Goal: Information Seeking & Learning: Learn about a topic

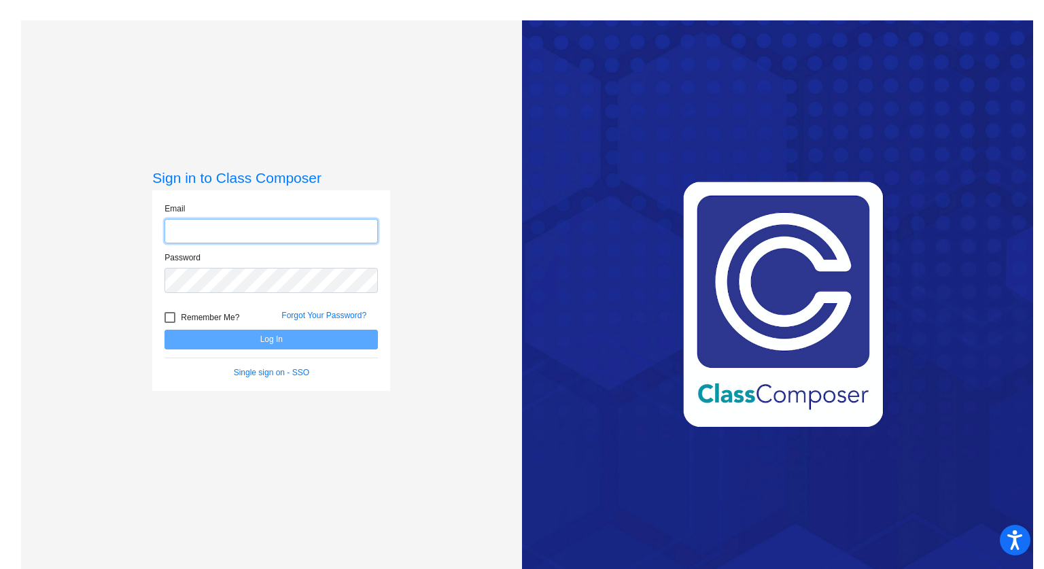
type input "[PERSON_NAME][EMAIL_ADDRESS][PERSON_NAME][DOMAIN_NAME]"
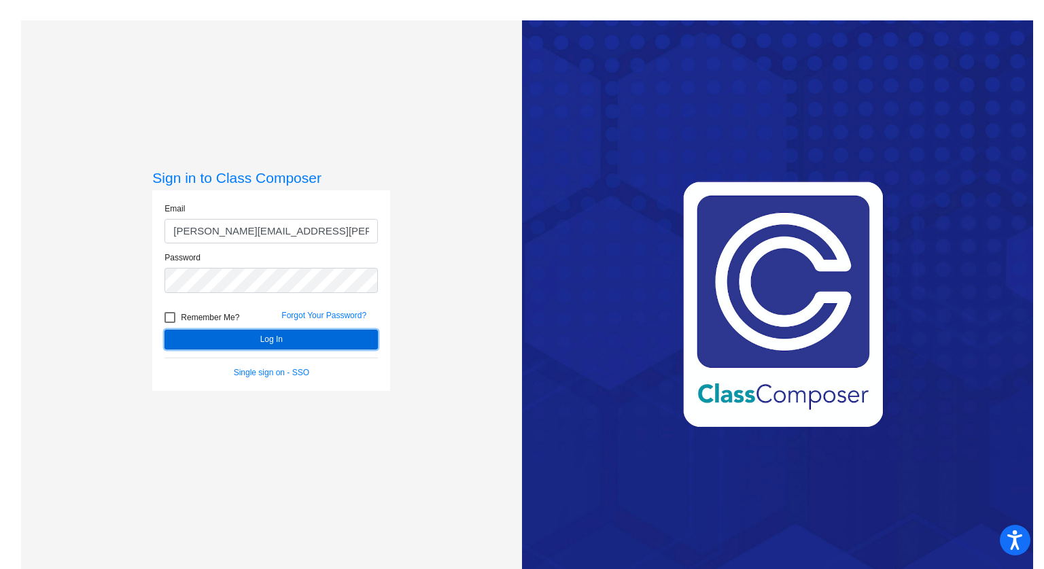
click at [260, 342] on button "Log In" at bounding box center [271, 340] width 213 height 20
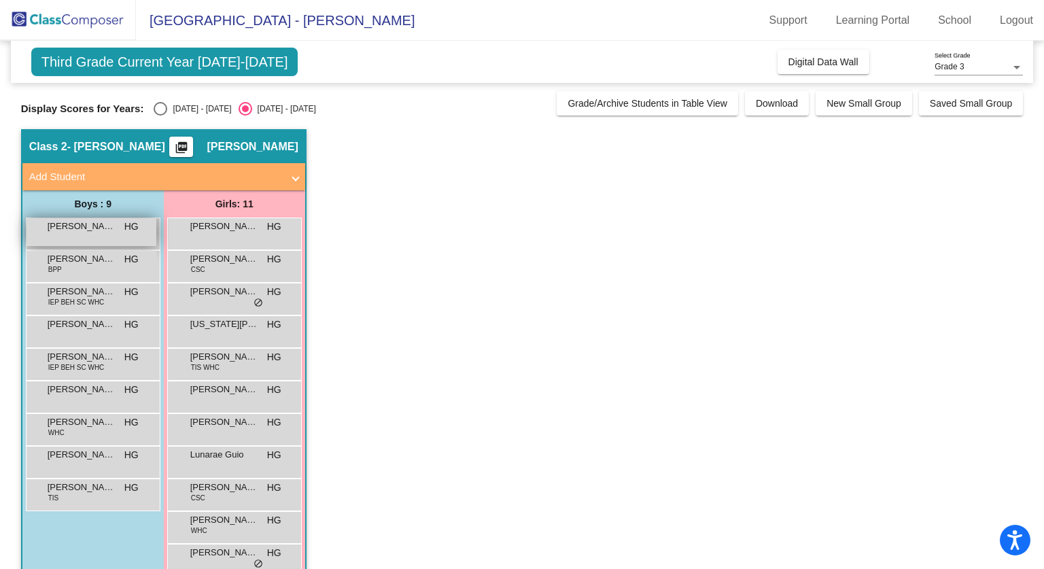
click at [109, 224] on span "[PERSON_NAME]" at bounding box center [82, 227] width 68 height 14
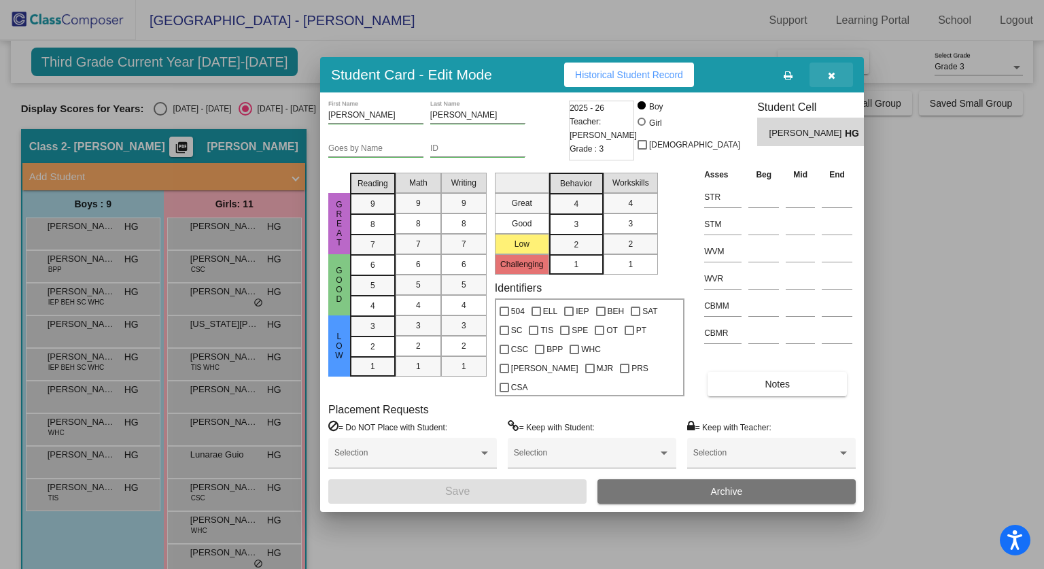
click at [844, 78] on button "button" at bounding box center [832, 75] width 44 height 24
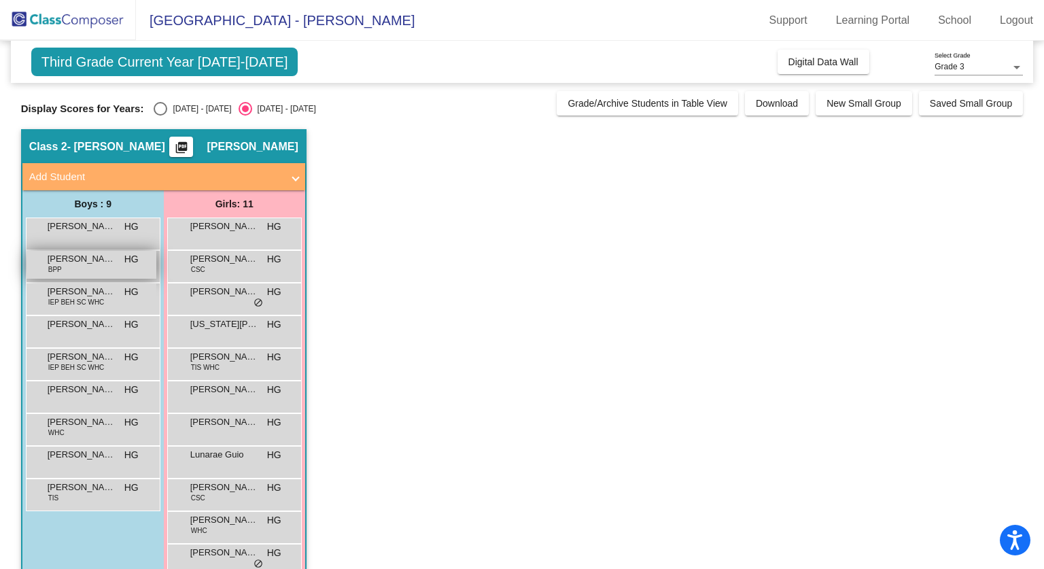
click at [33, 270] on span at bounding box center [32, 265] width 3 height 15
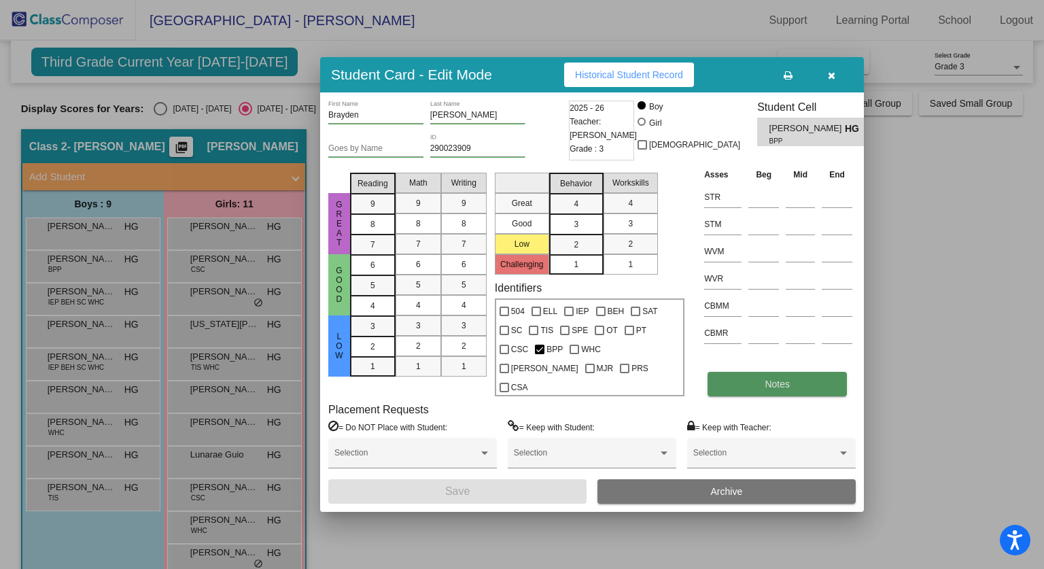
click at [738, 381] on button "Notes" at bounding box center [777, 384] width 139 height 24
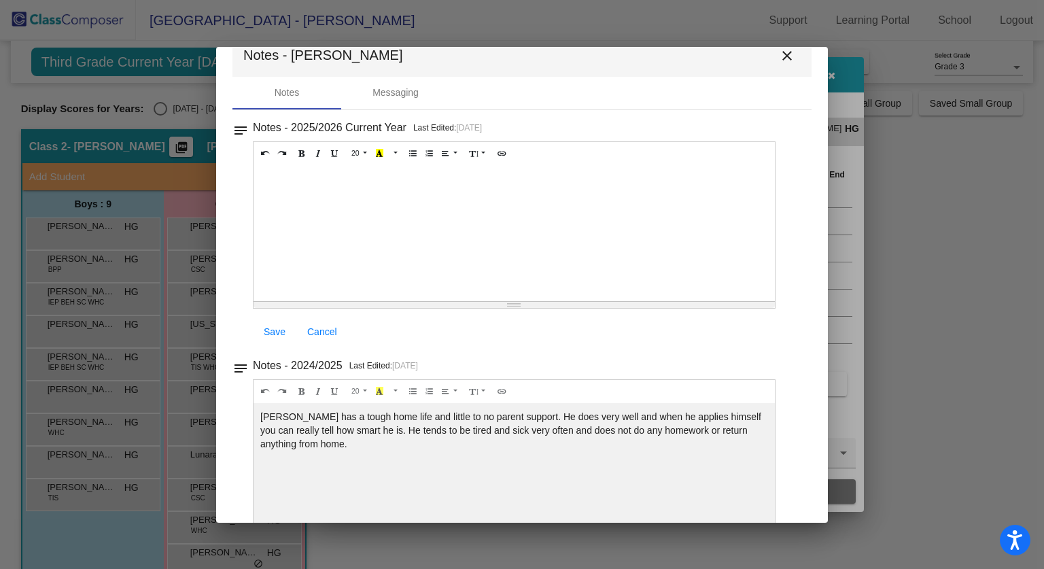
scroll to position [22, 0]
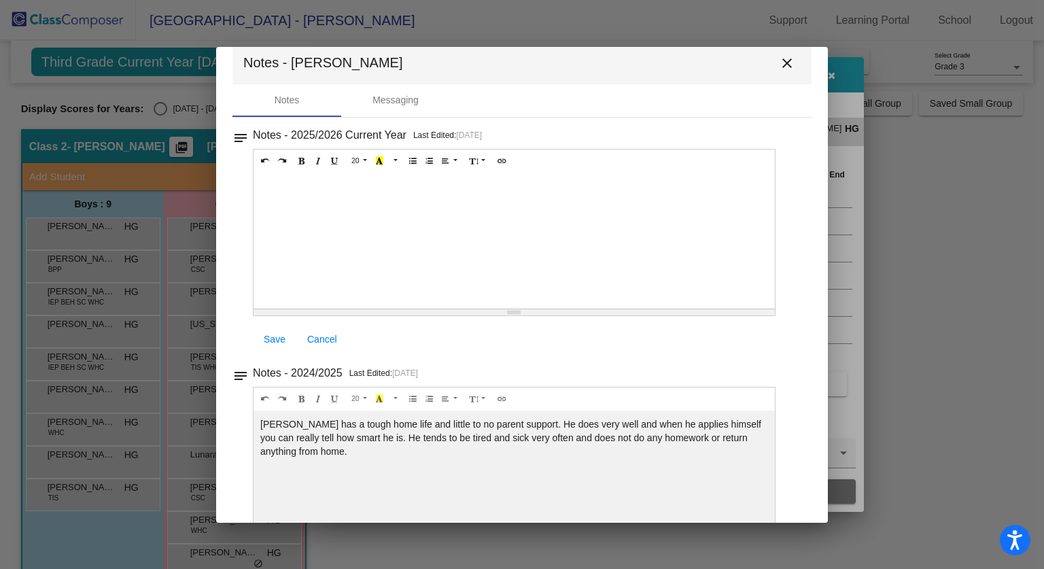
click at [779, 55] on mat-icon "close" at bounding box center [787, 63] width 16 height 16
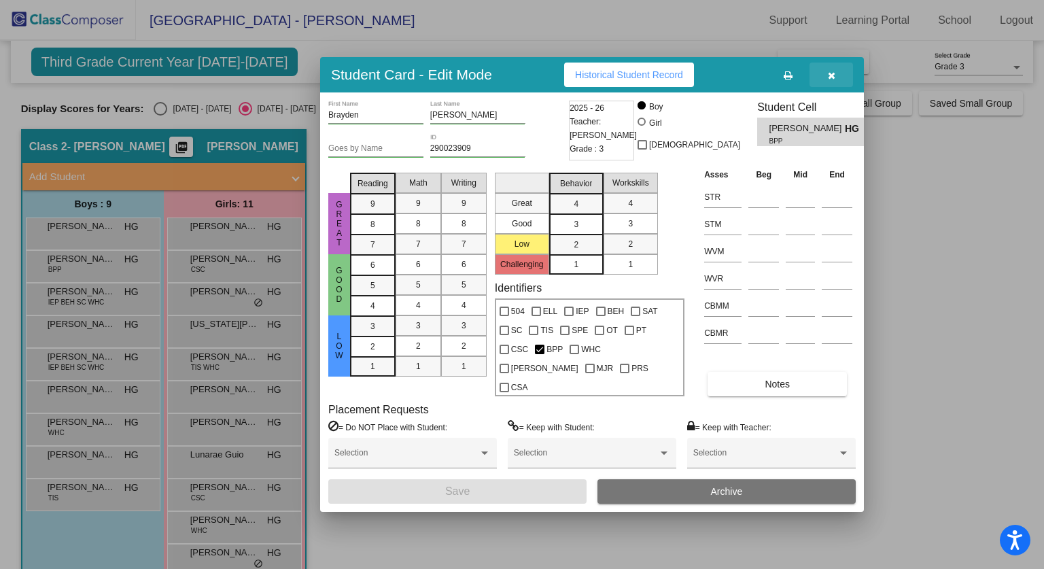
click at [840, 82] on button "button" at bounding box center [832, 75] width 44 height 24
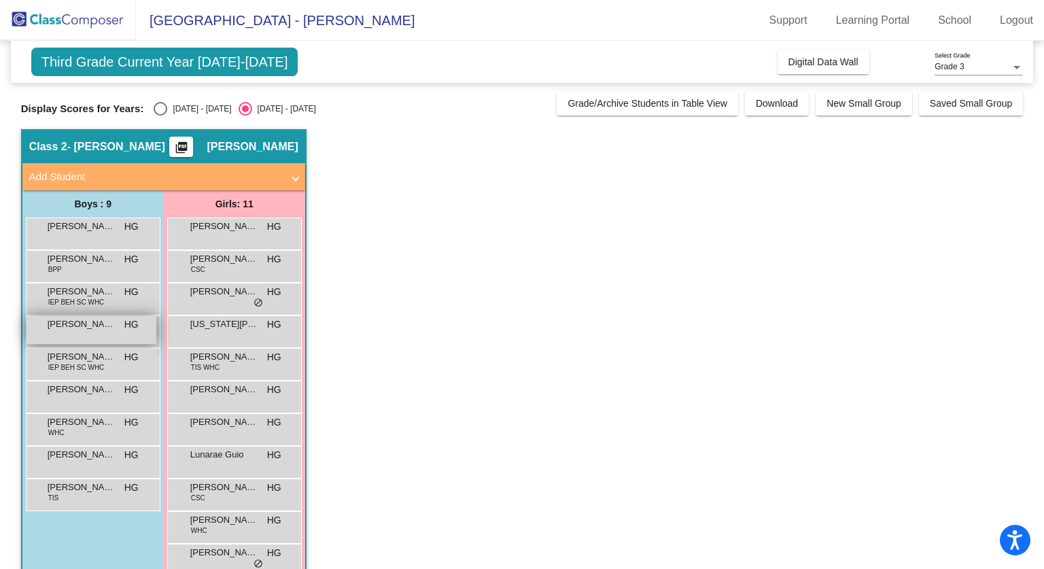
click at [89, 328] on span "[PERSON_NAME]" at bounding box center [82, 325] width 68 height 14
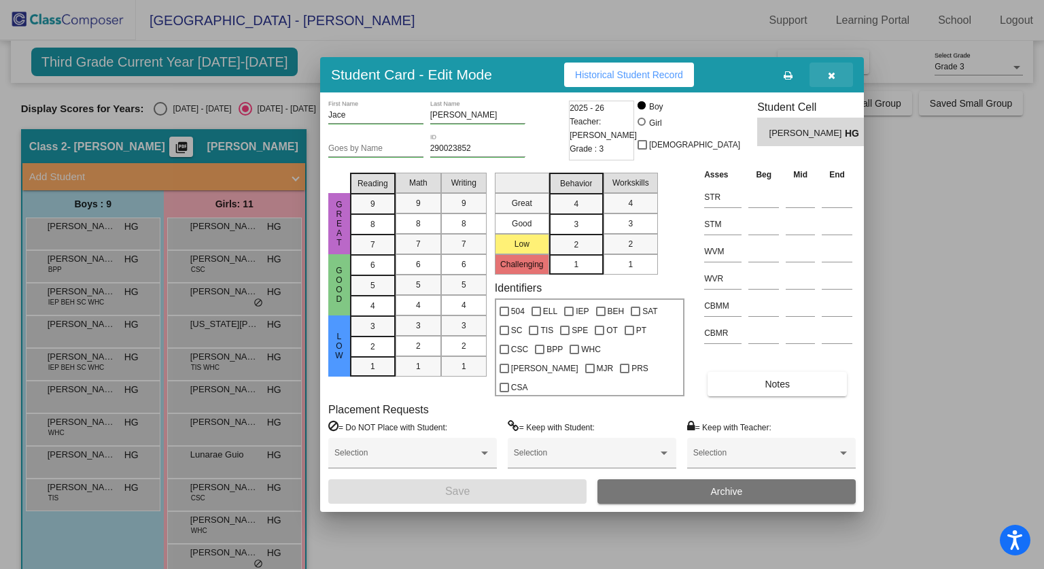
click at [842, 80] on button "button" at bounding box center [832, 75] width 44 height 24
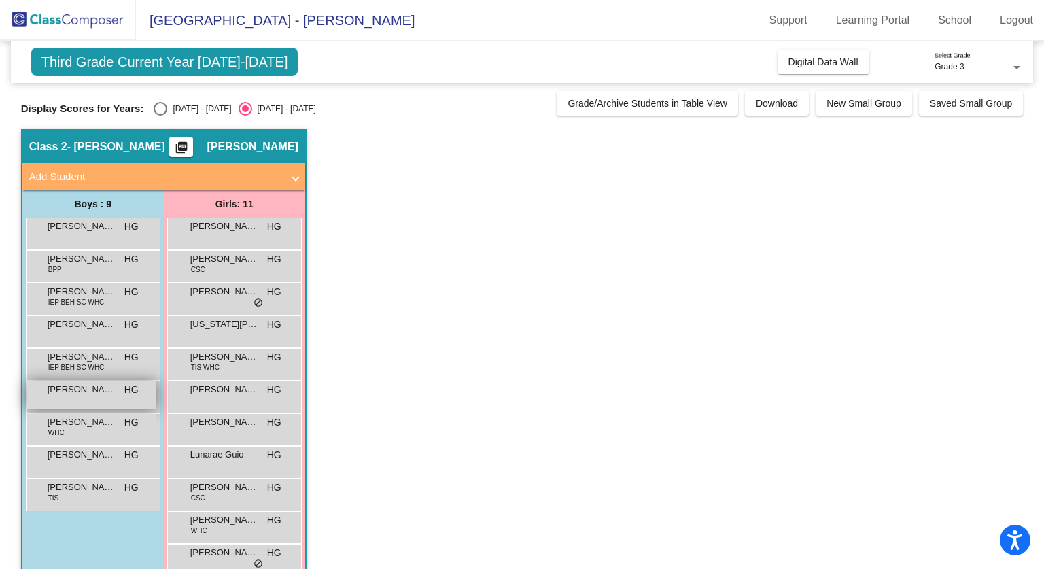
click at [81, 395] on span "[PERSON_NAME]" at bounding box center [82, 390] width 68 height 14
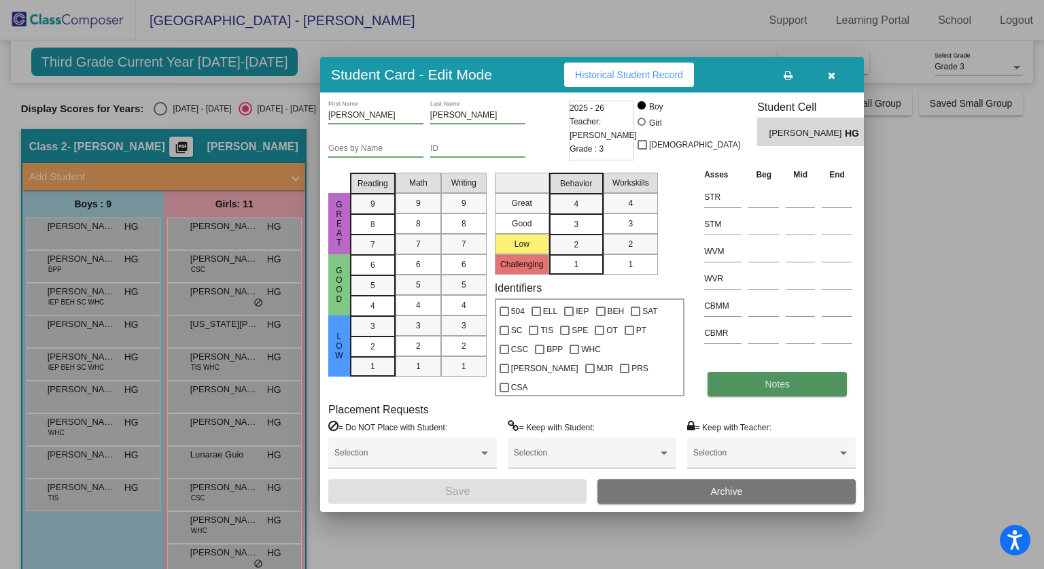
click at [781, 383] on button "Notes" at bounding box center [777, 384] width 139 height 24
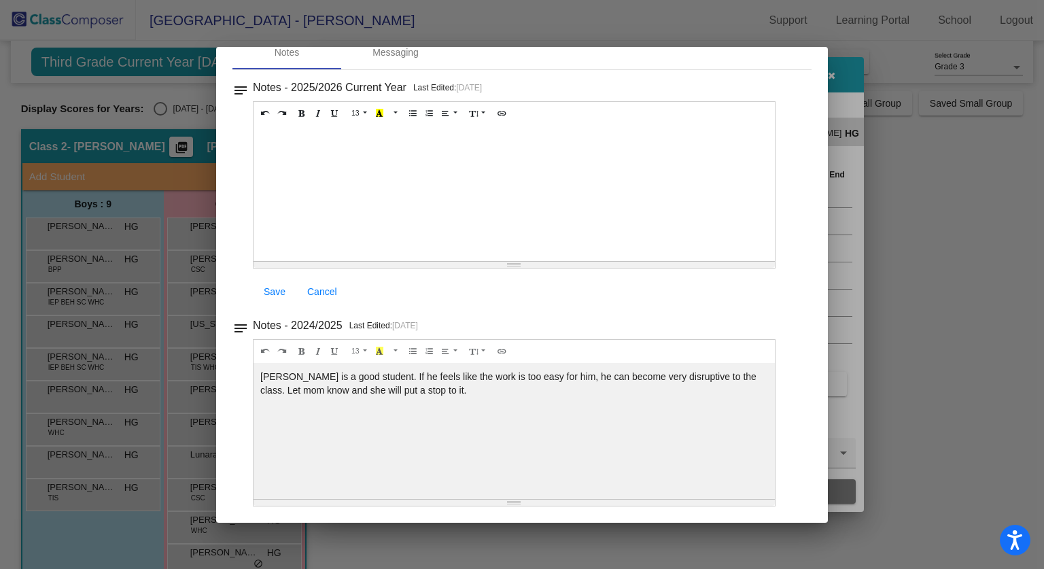
scroll to position [0, 0]
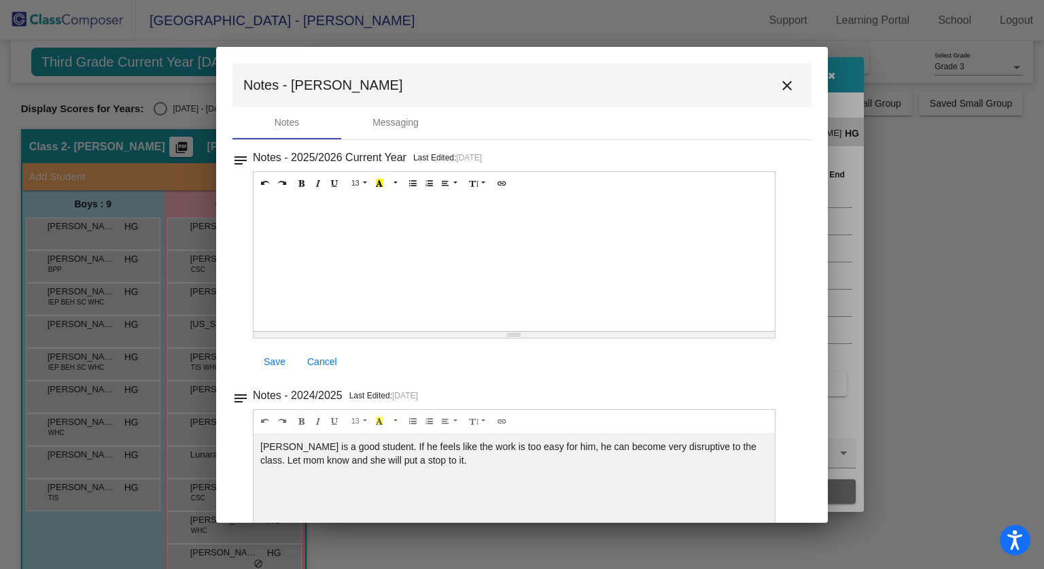
click at [788, 76] on button "close" at bounding box center [787, 84] width 27 height 27
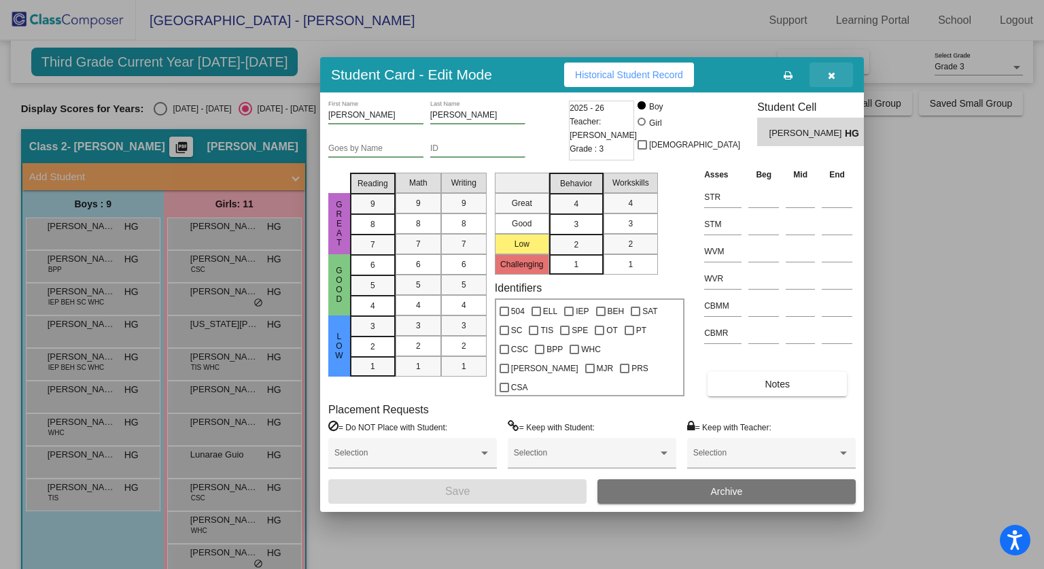
click at [840, 85] on button "button" at bounding box center [832, 75] width 44 height 24
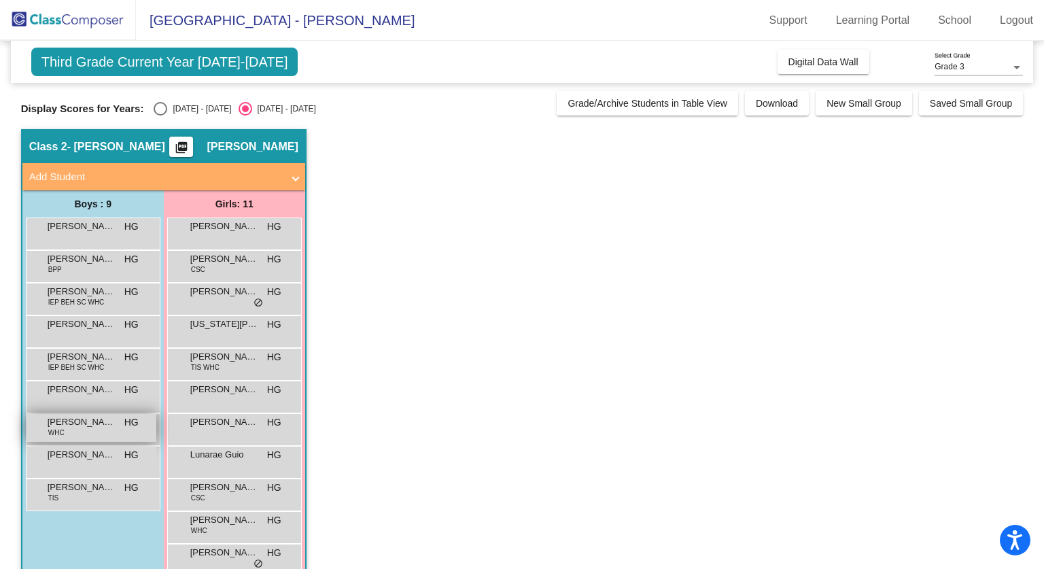
click at [74, 423] on span "[PERSON_NAME]" at bounding box center [82, 422] width 68 height 14
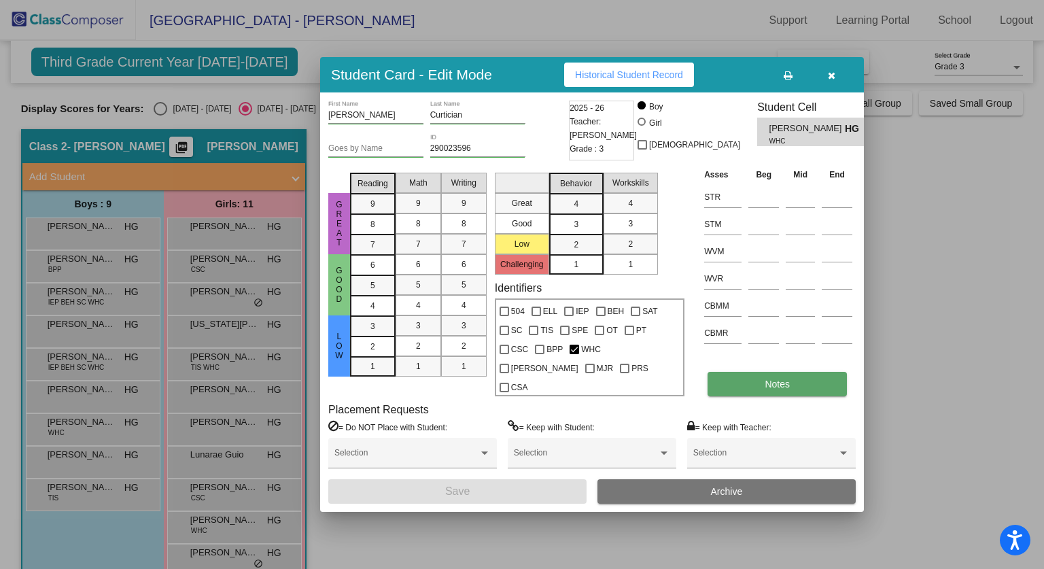
click at [734, 372] on button "Notes" at bounding box center [777, 384] width 139 height 24
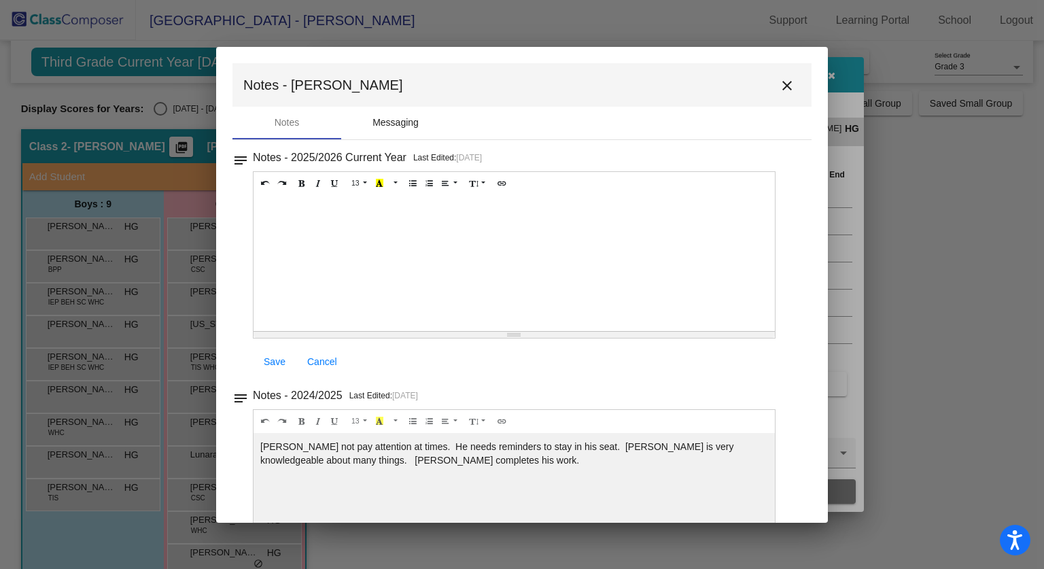
click at [409, 116] on div "Messaging" at bounding box center [396, 123] width 46 height 14
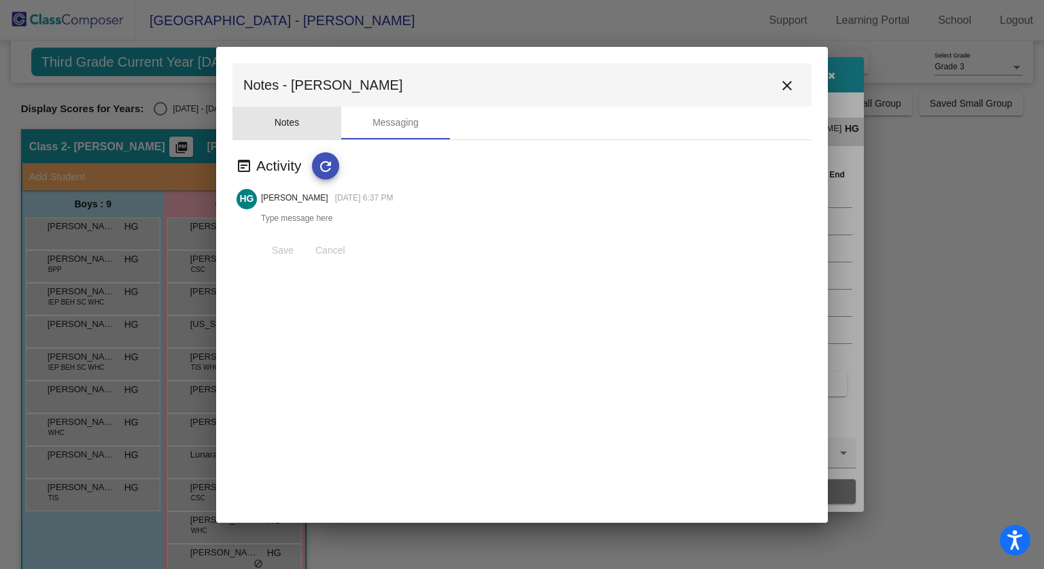
click at [282, 122] on div "Notes" at bounding box center [287, 123] width 25 height 14
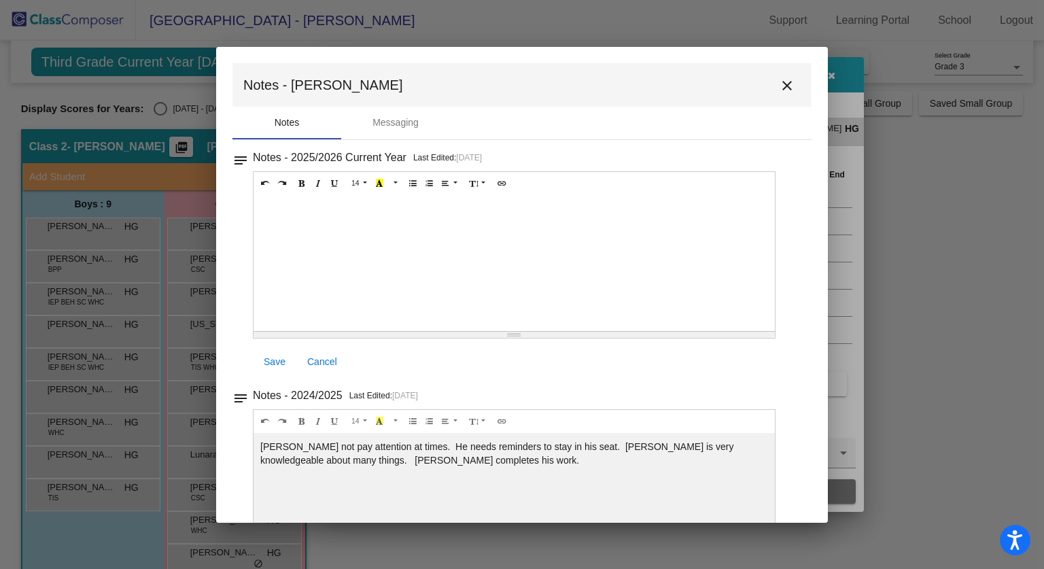
scroll to position [70, 0]
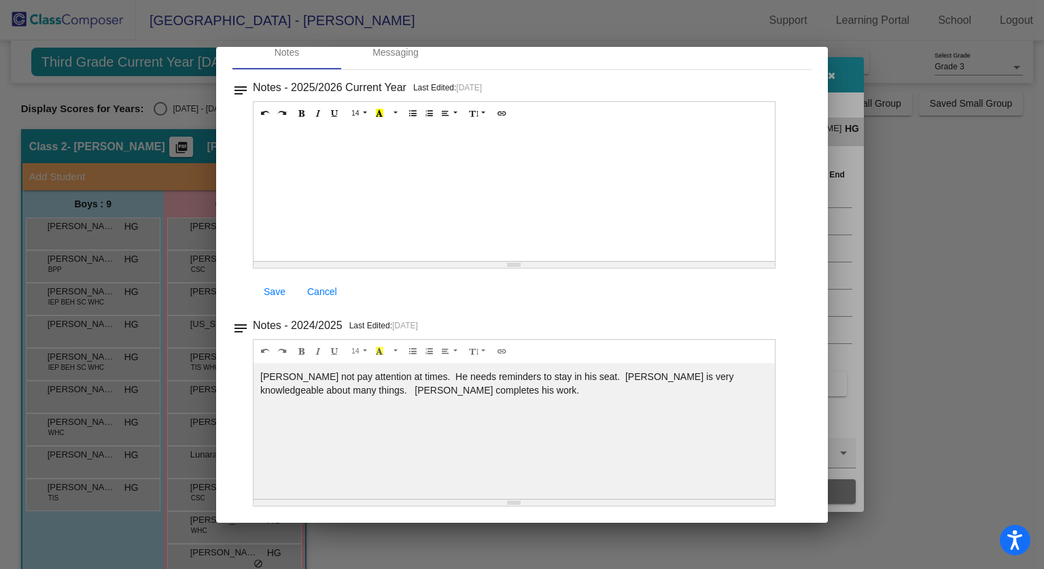
click at [1032, 107] on div at bounding box center [522, 284] width 1044 height 569
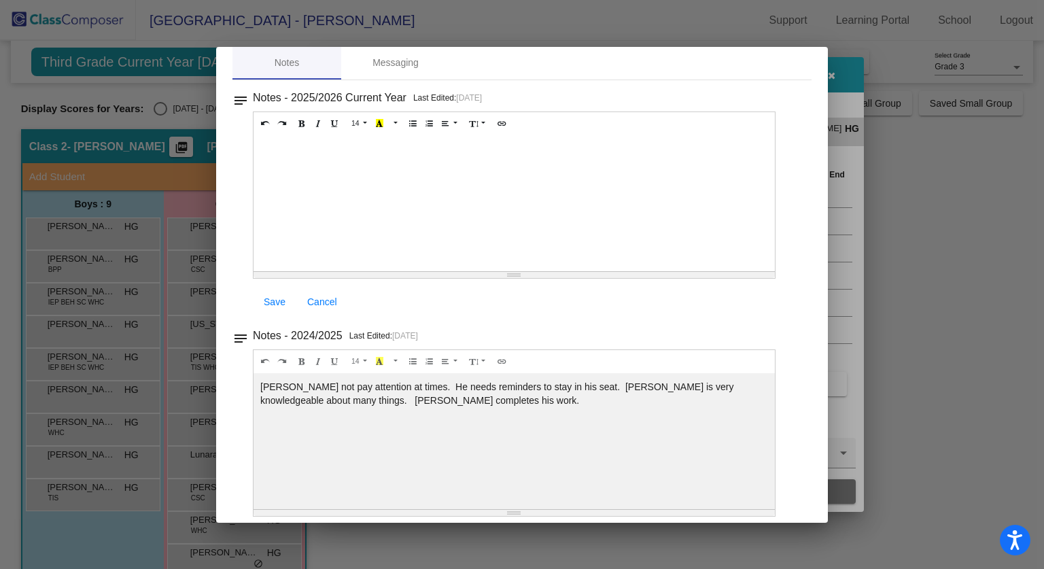
click at [888, 135] on div at bounding box center [522, 284] width 1044 height 569
click at [803, 82] on div "notes Notes - 2025/2026 Current Year Last Edited: [DATE] 14 8 9 10 11 12 14 18 …" at bounding box center [522, 298] width 579 height 437
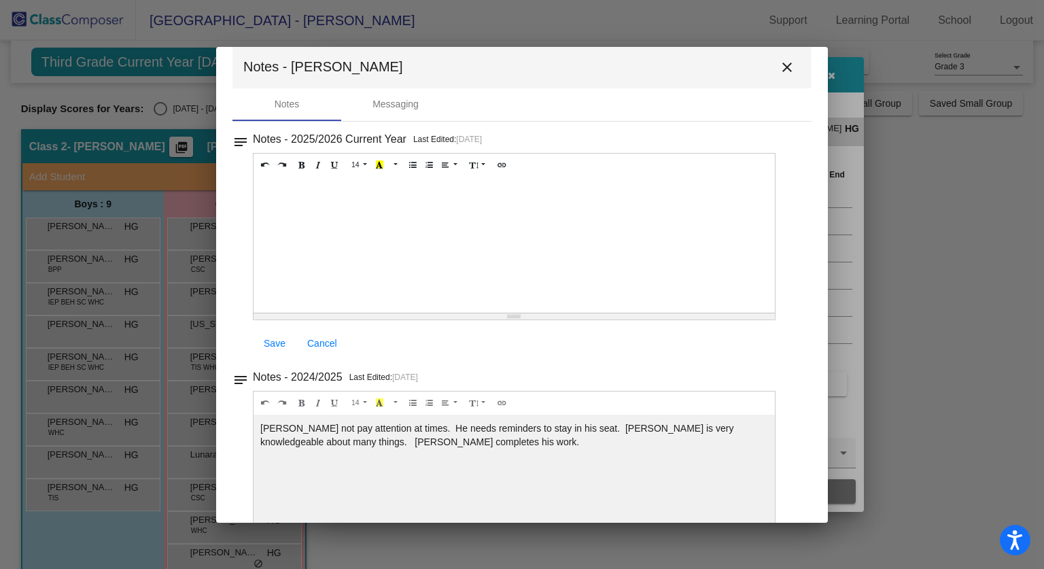
scroll to position [17, 0]
click at [838, 90] on div at bounding box center [522, 284] width 1044 height 569
click at [780, 68] on mat-icon "close" at bounding box center [787, 69] width 16 height 16
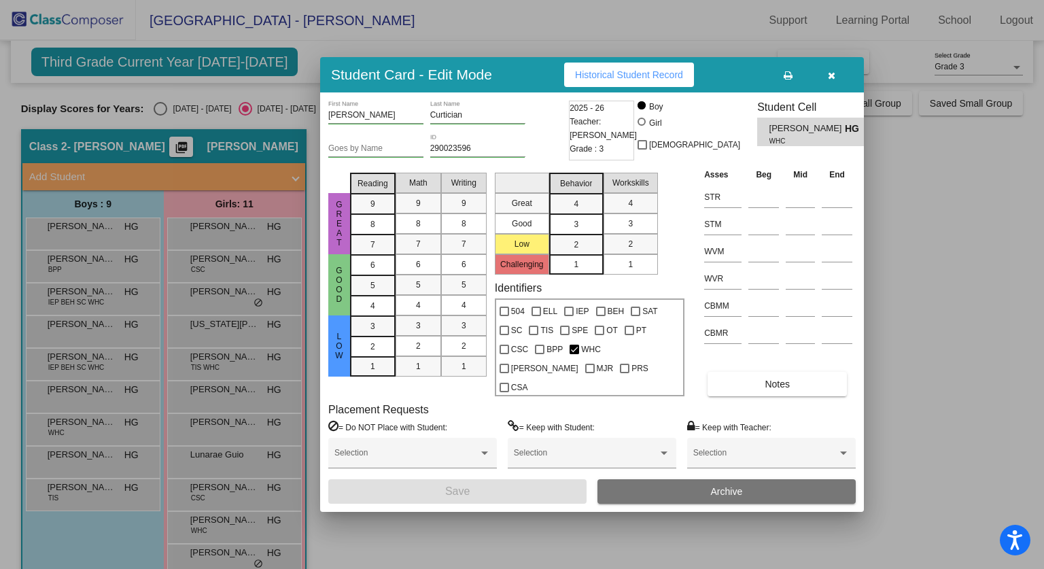
click at [834, 80] on span "button" at bounding box center [831, 74] width 7 height 11
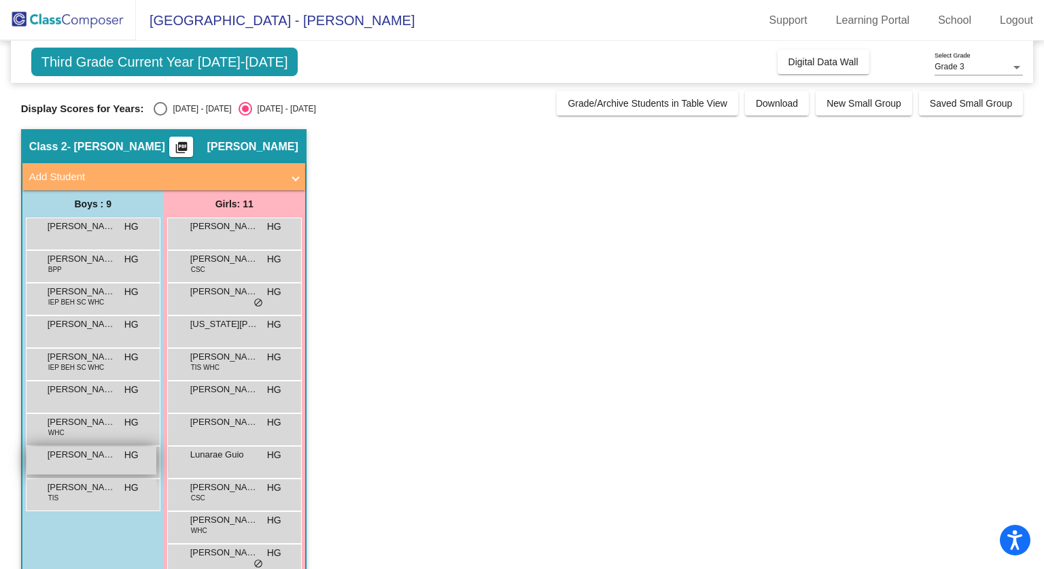
click at [100, 467] on div "[PERSON_NAME] HG lock do_not_disturb_alt" at bounding box center [92, 461] width 130 height 28
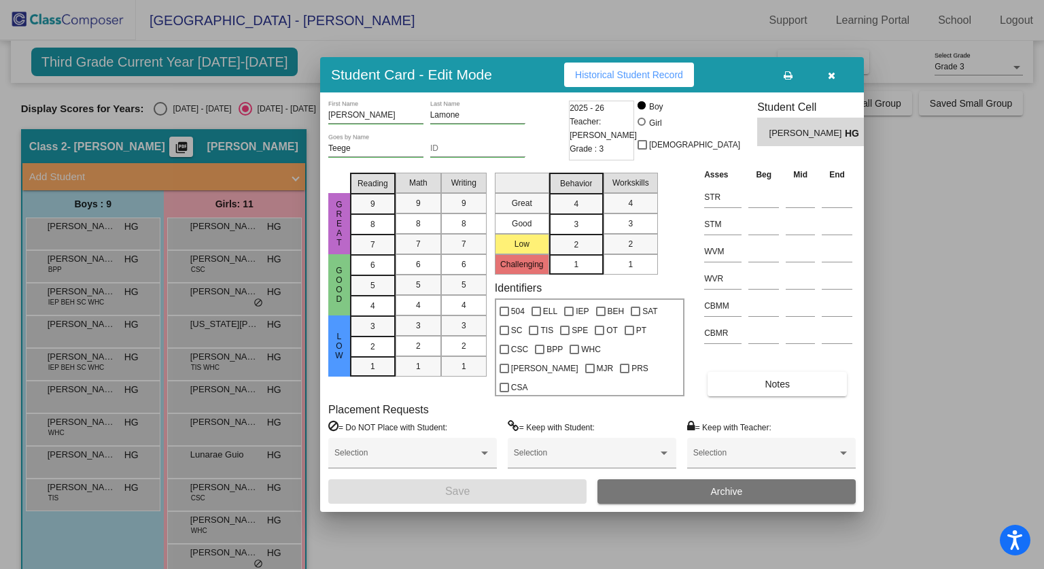
click at [836, 82] on button "button" at bounding box center [832, 75] width 44 height 24
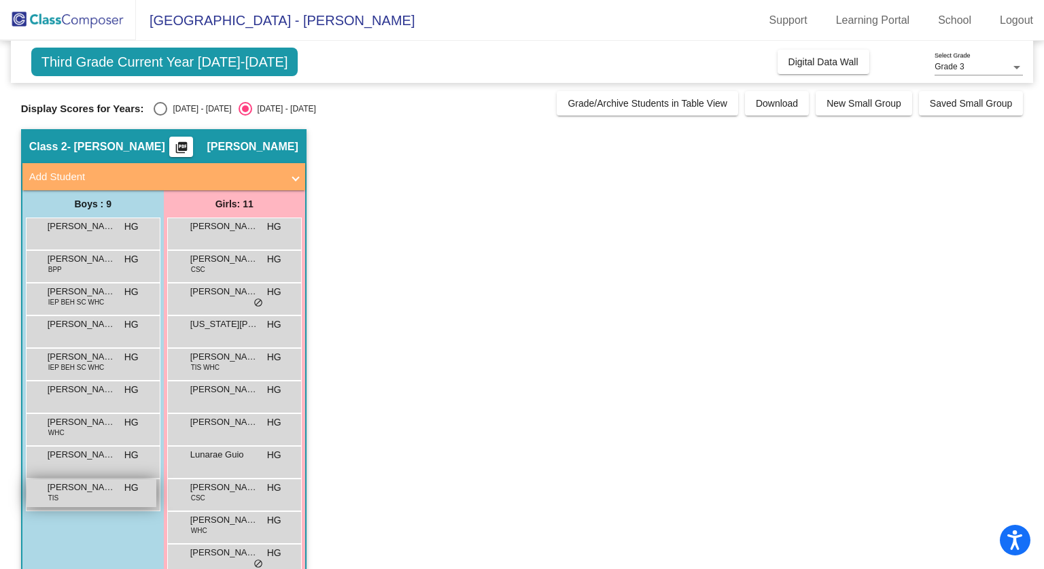
click at [78, 494] on span "[PERSON_NAME]" at bounding box center [82, 488] width 68 height 14
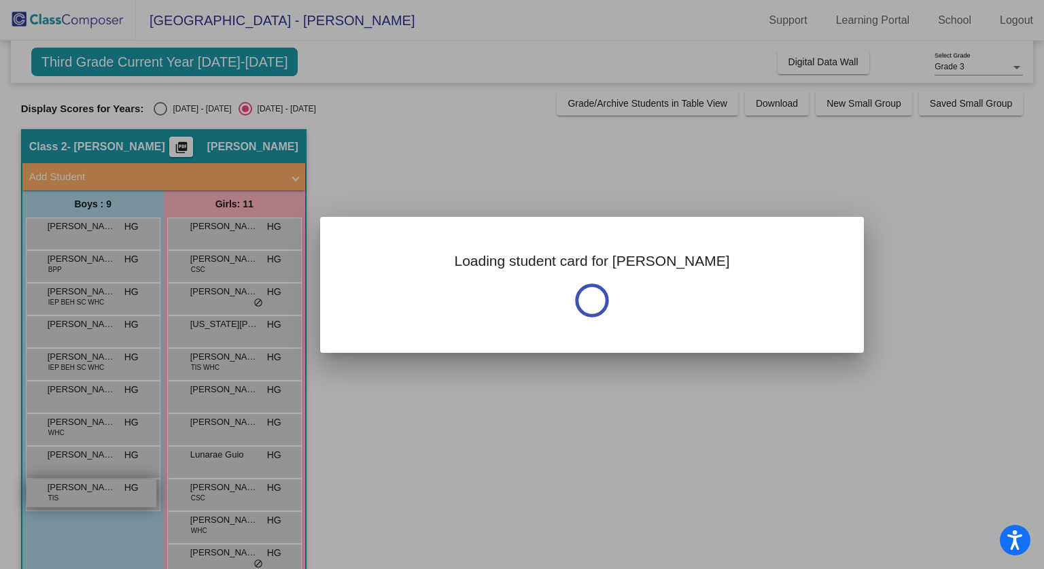
click at [78, 494] on div at bounding box center [522, 284] width 1044 height 569
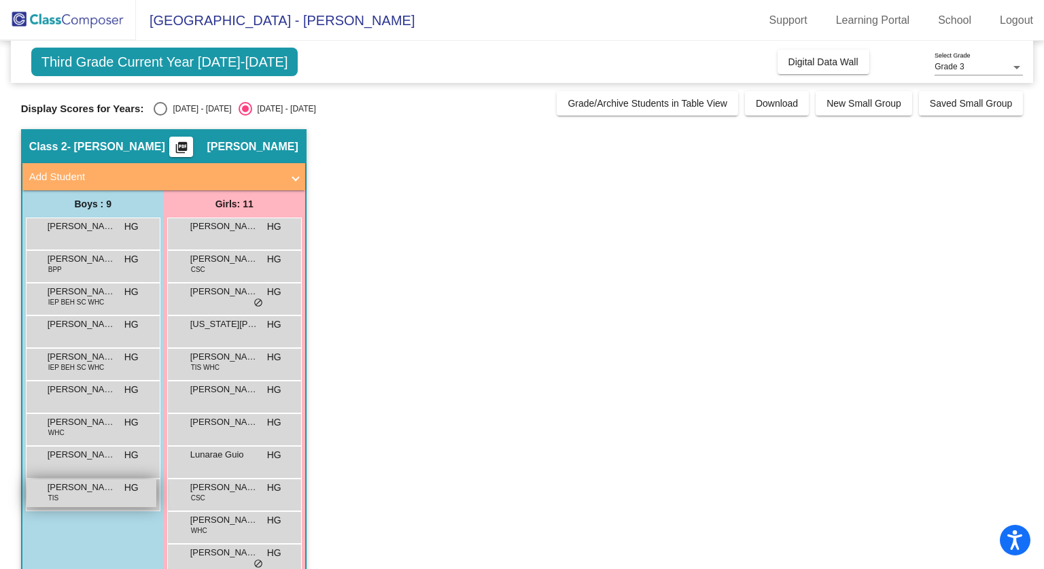
click at [91, 500] on div "[PERSON_NAME] TIS HG lock do_not_disturb_alt" at bounding box center [92, 493] width 130 height 28
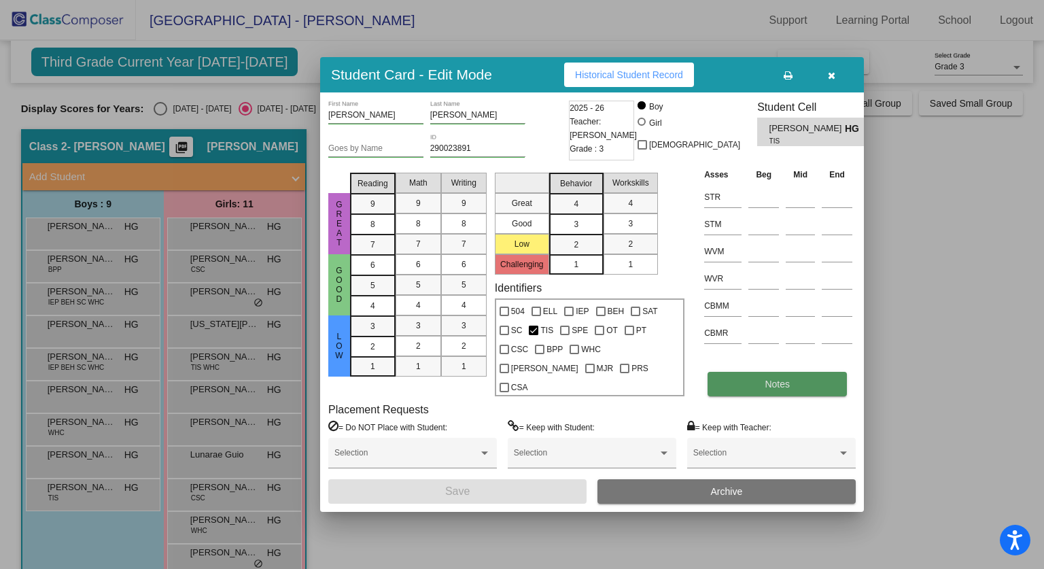
click at [755, 372] on button "Notes" at bounding box center [777, 384] width 139 height 24
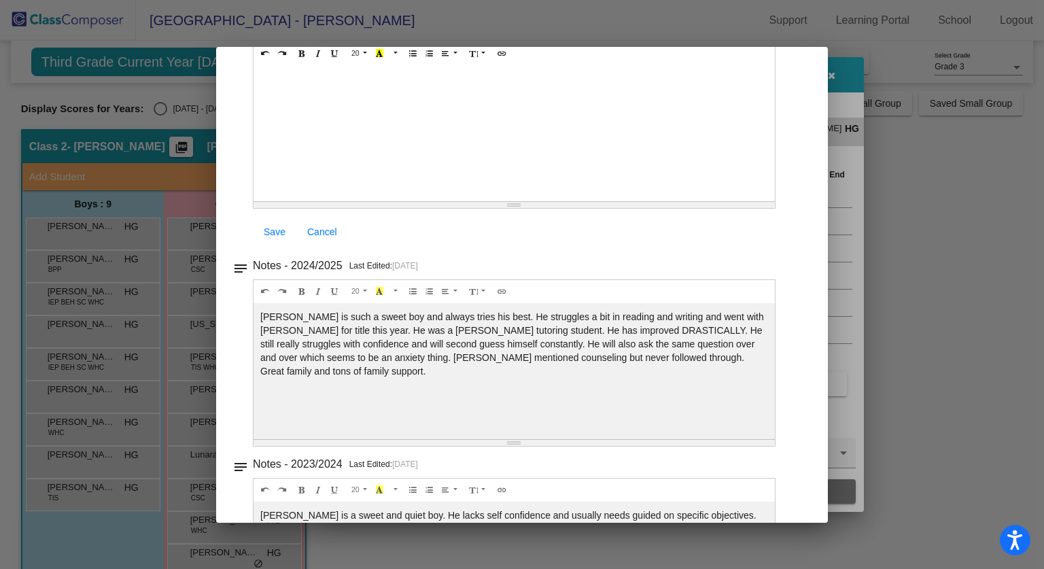
scroll to position [269, 0]
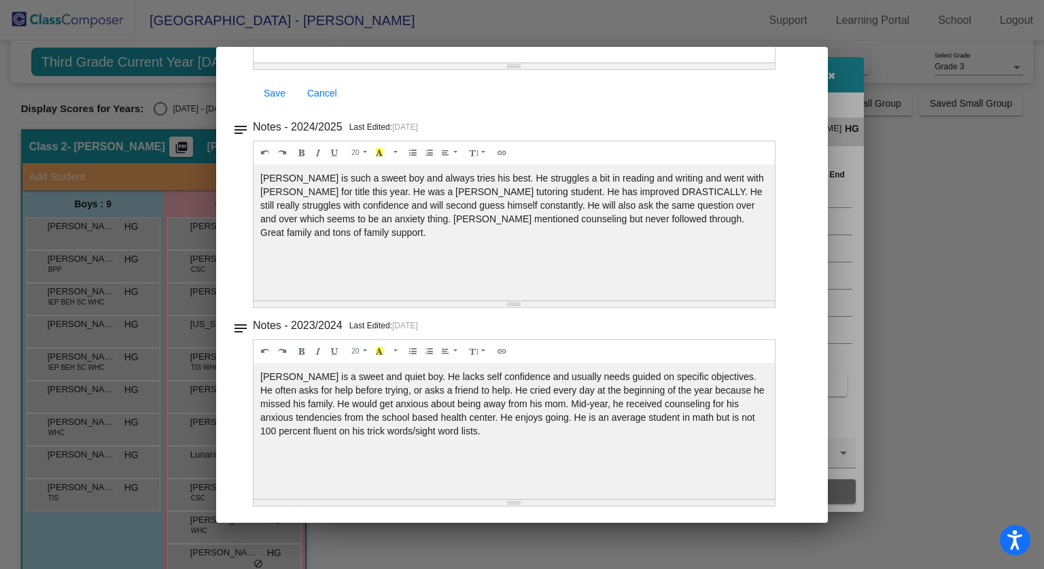
click at [904, 105] on div at bounding box center [522, 284] width 1044 height 569
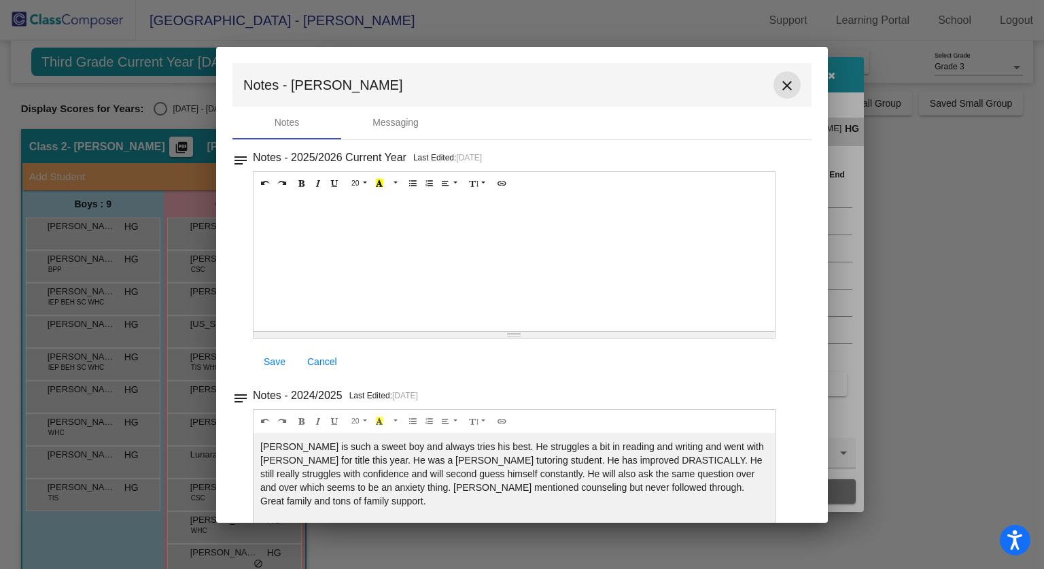
click at [781, 85] on mat-icon "close" at bounding box center [787, 86] width 16 height 16
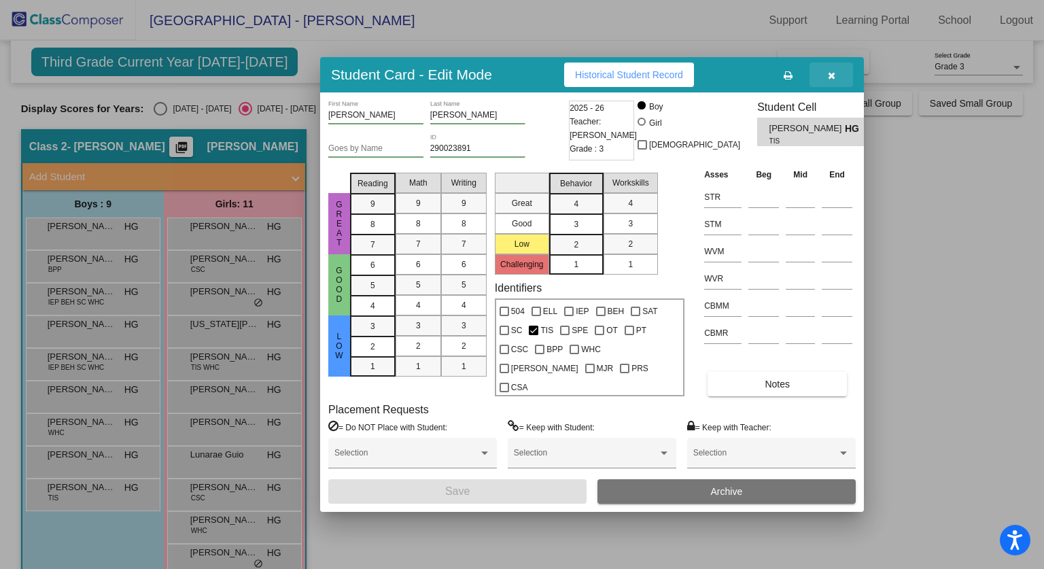
click at [829, 80] on icon "button" at bounding box center [831, 76] width 7 height 10
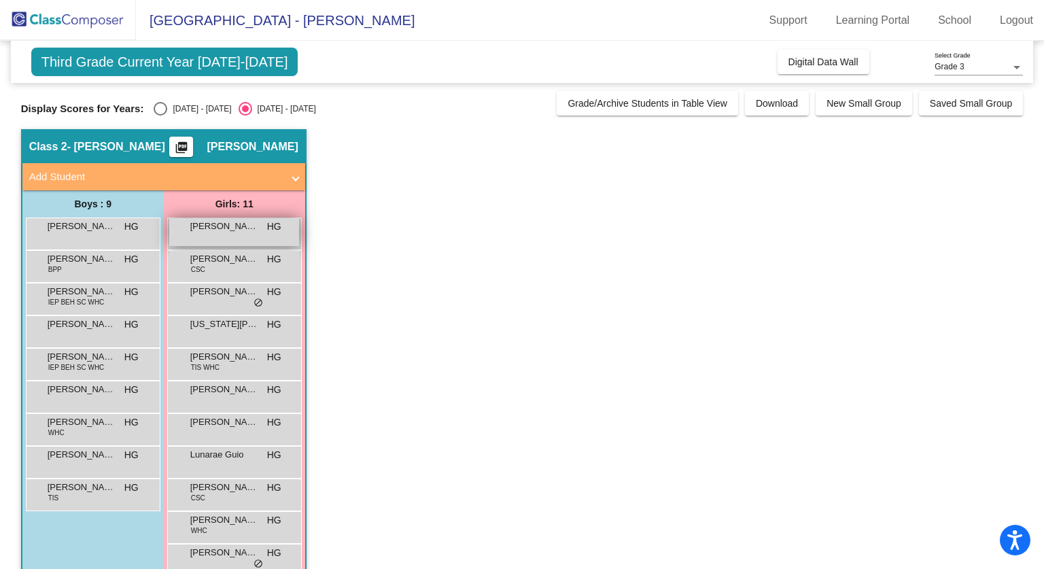
click at [250, 233] on span "[PERSON_NAME]" at bounding box center [224, 227] width 68 height 14
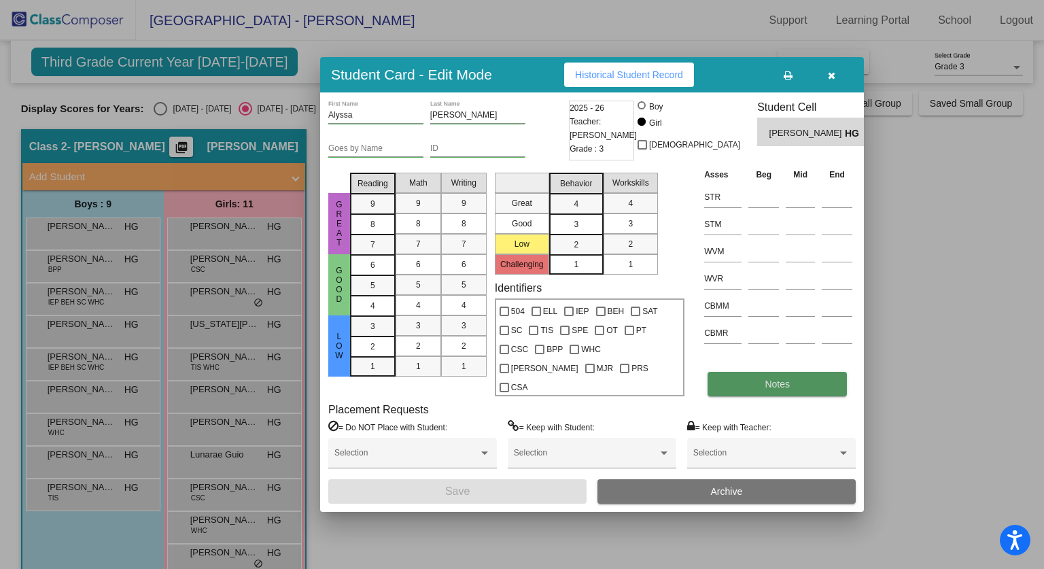
click at [752, 375] on button "Notes" at bounding box center [777, 384] width 139 height 24
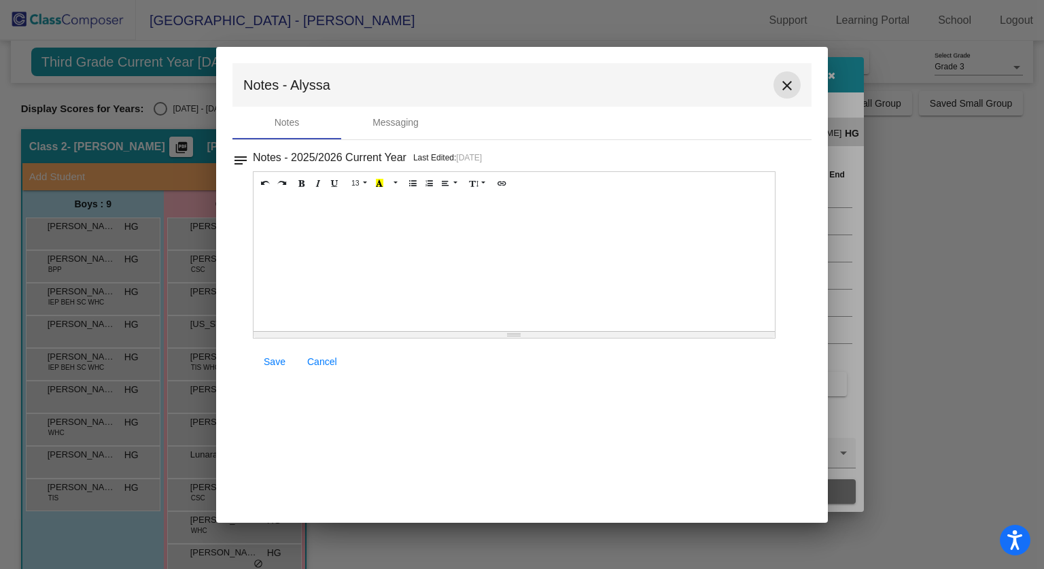
click at [787, 74] on button "close" at bounding box center [787, 84] width 27 height 27
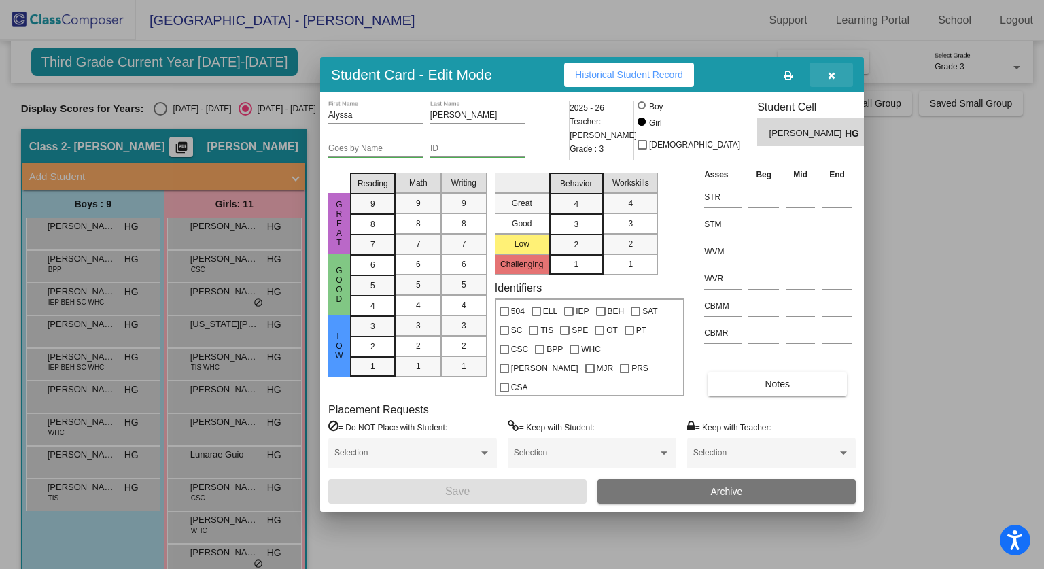
click at [825, 87] on button "button" at bounding box center [832, 75] width 44 height 24
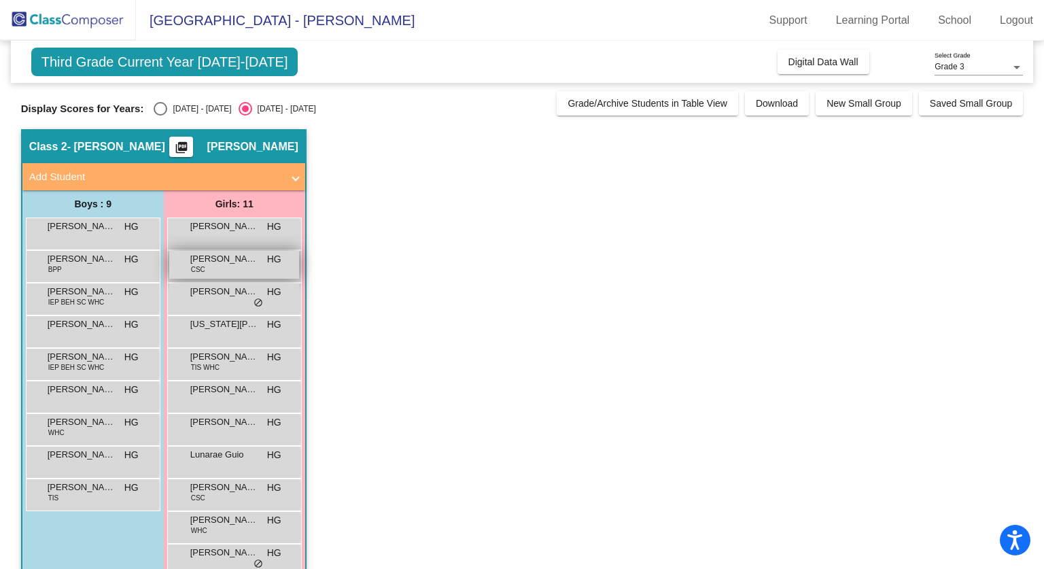
click at [254, 271] on div "[PERSON_NAME] CSC HG lock do_not_disturb_alt" at bounding box center [234, 265] width 130 height 28
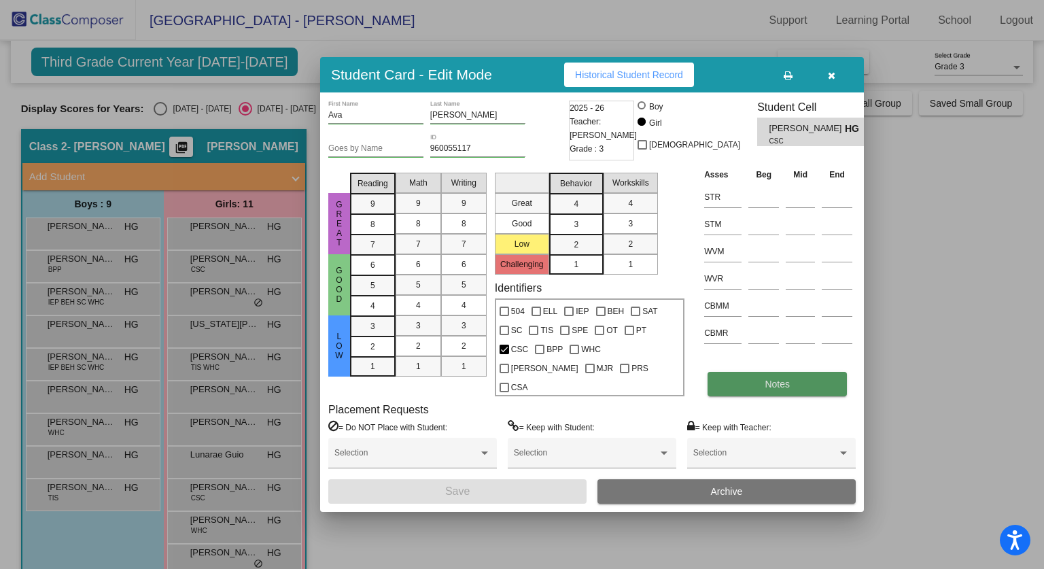
click at [777, 379] on span "Notes" at bounding box center [777, 384] width 25 height 11
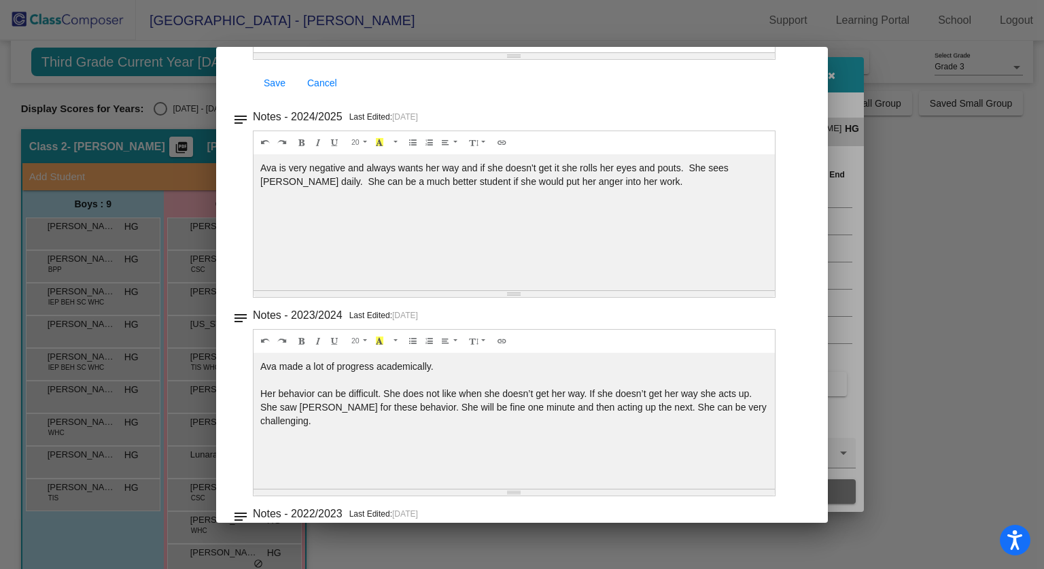
scroll to position [467, 0]
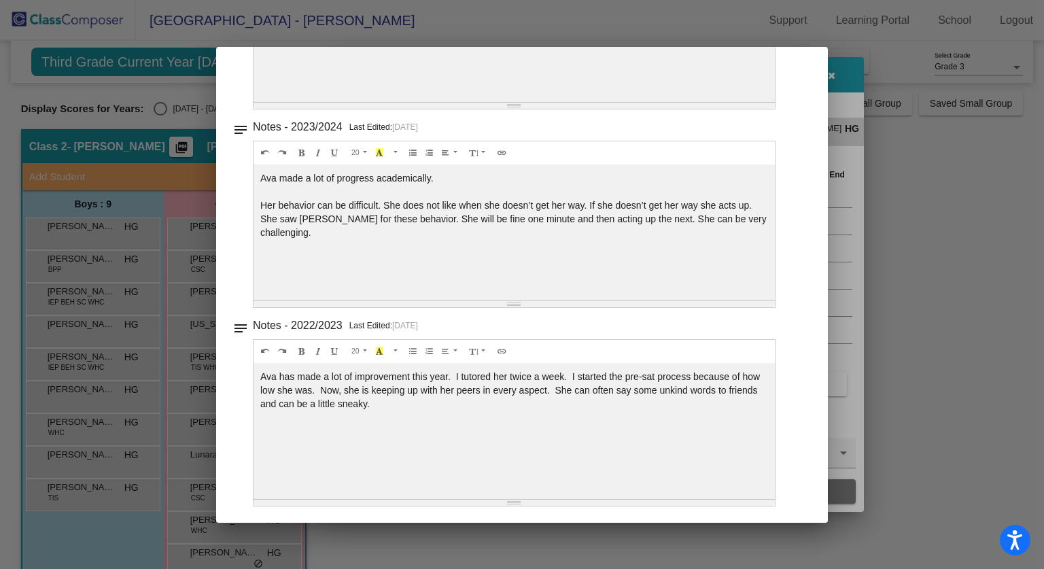
click at [838, 107] on div at bounding box center [522, 284] width 1044 height 569
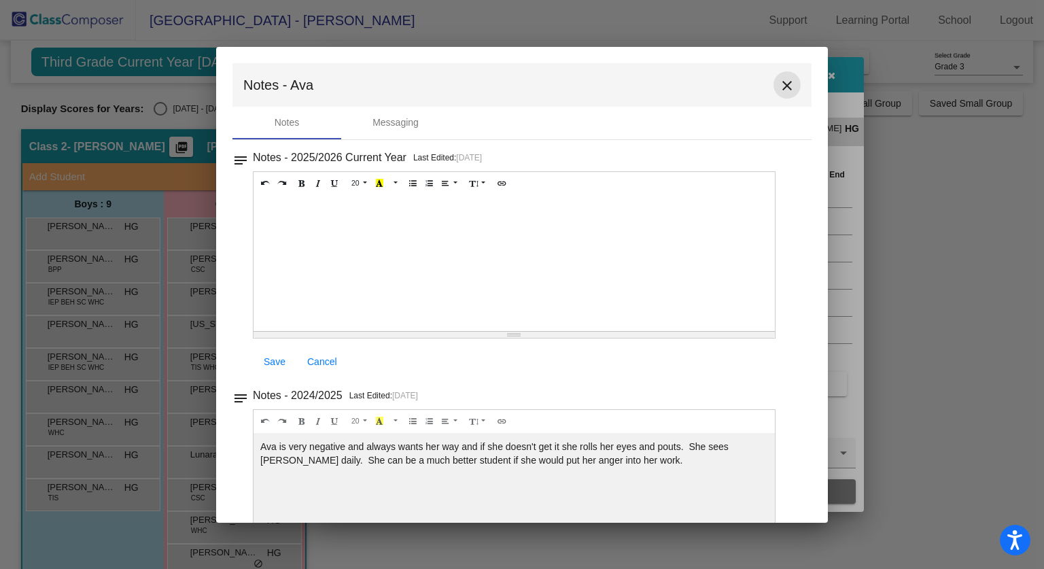
click at [779, 85] on mat-icon "close" at bounding box center [787, 86] width 16 height 16
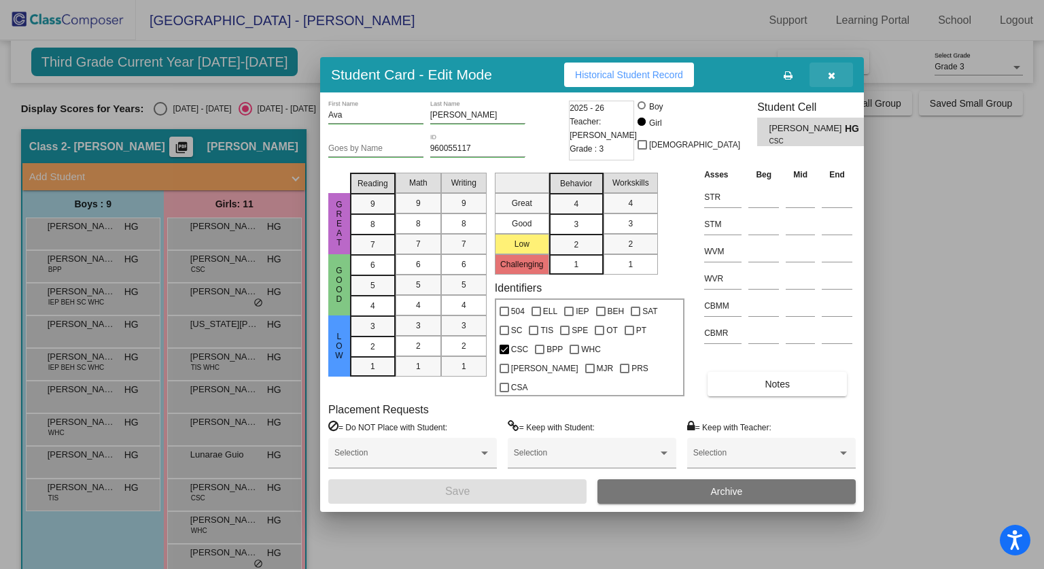
click at [841, 87] on button "button" at bounding box center [832, 75] width 44 height 24
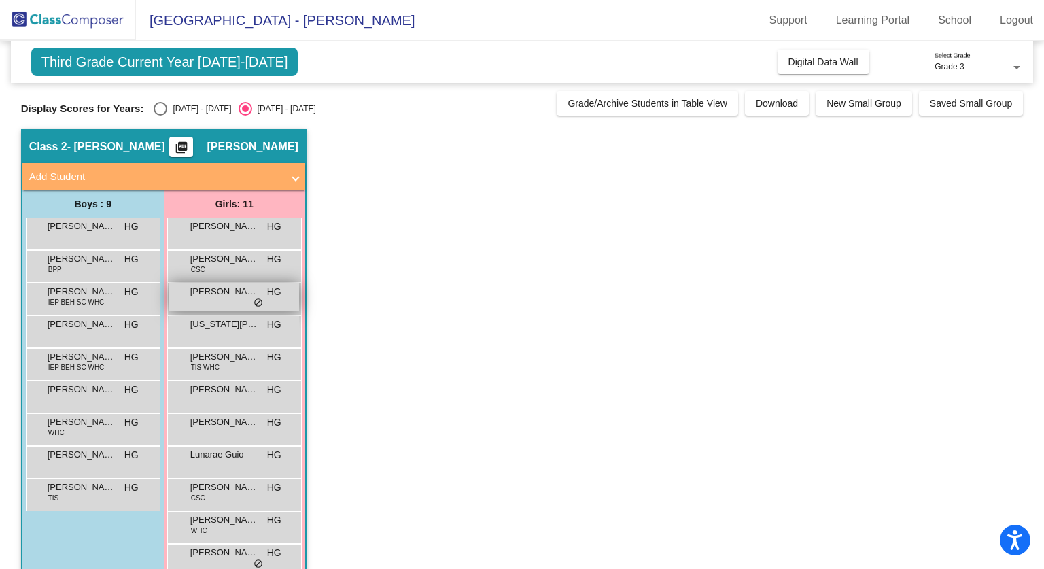
click at [216, 301] on div "[PERSON_NAME] [PERSON_NAME] lock do_not_disturb_alt" at bounding box center [234, 298] width 130 height 28
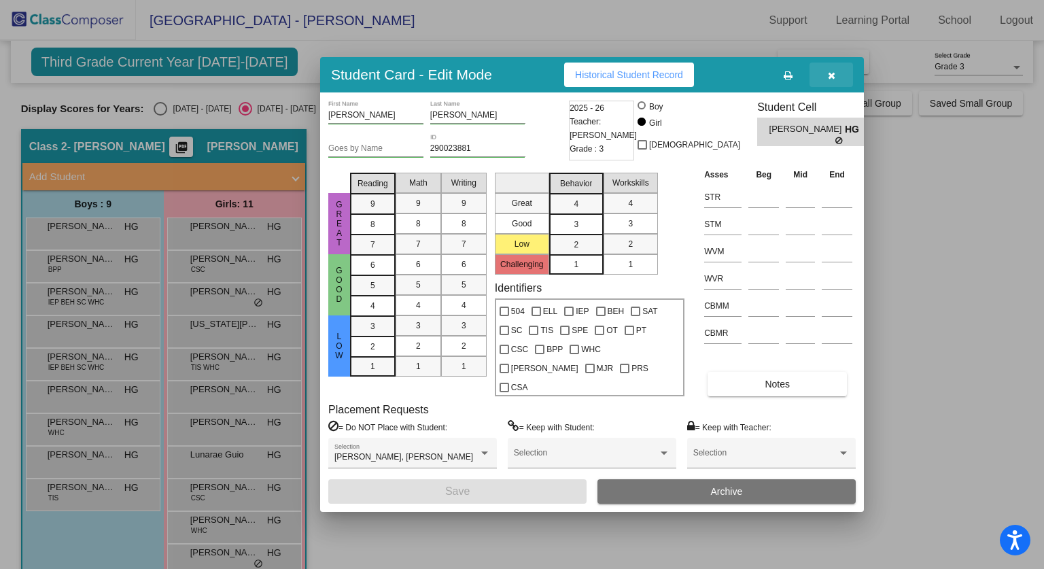
click at [830, 80] on icon "button" at bounding box center [831, 76] width 7 height 10
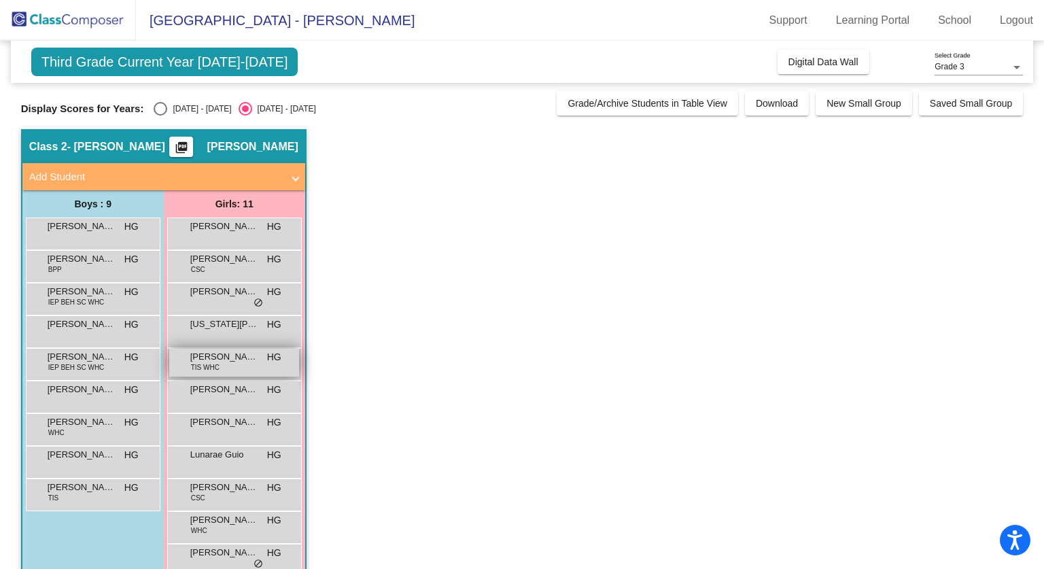
click at [235, 353] on span "[PERSON_NAME]" at bounding box center [224, 357] width 68 height 14
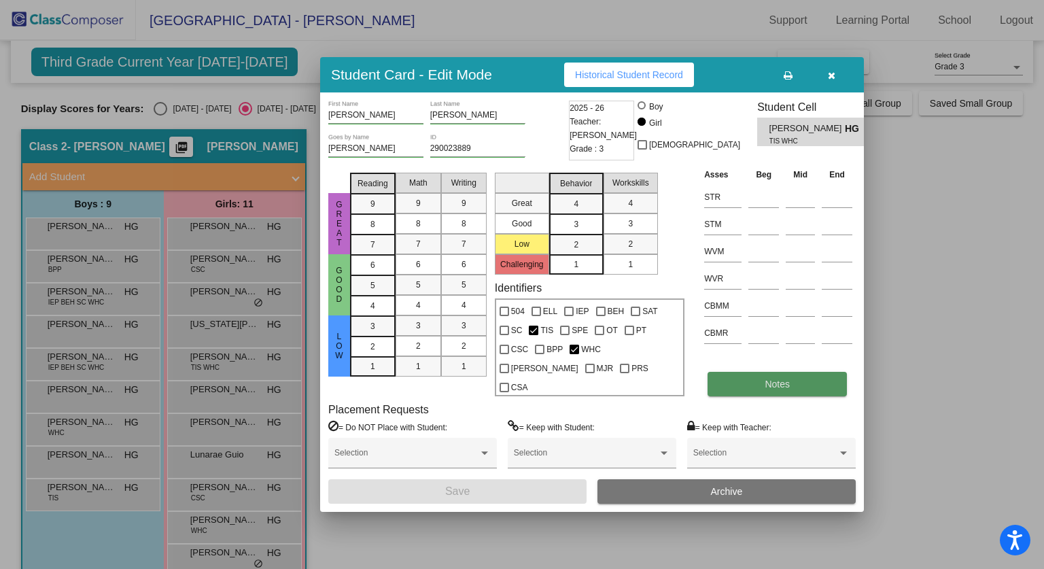
click at [732, 375] on button "Notes" at bounding box center [777, 384] width 139 height 24
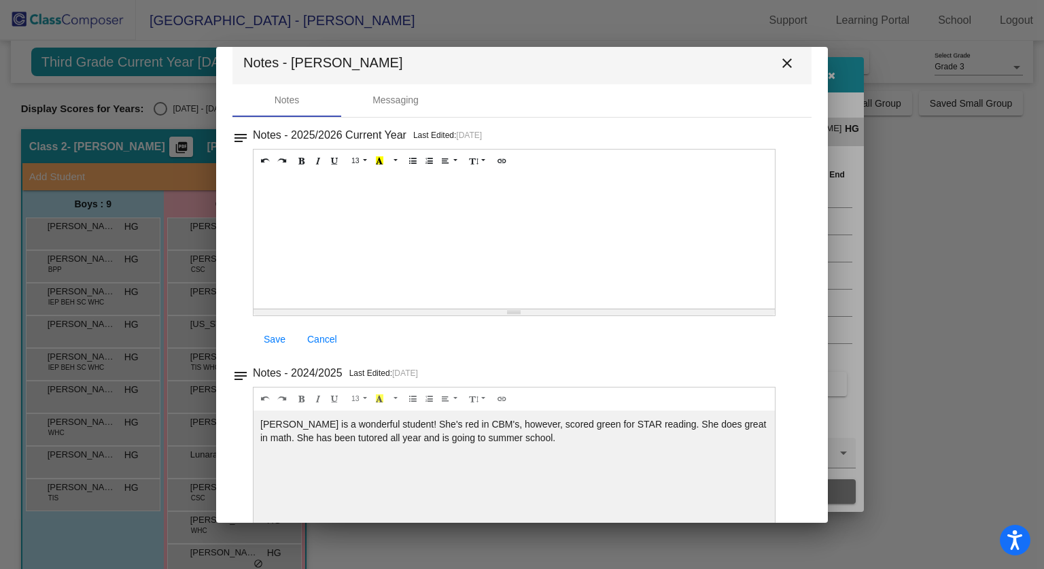
scroll to position [70, 0]
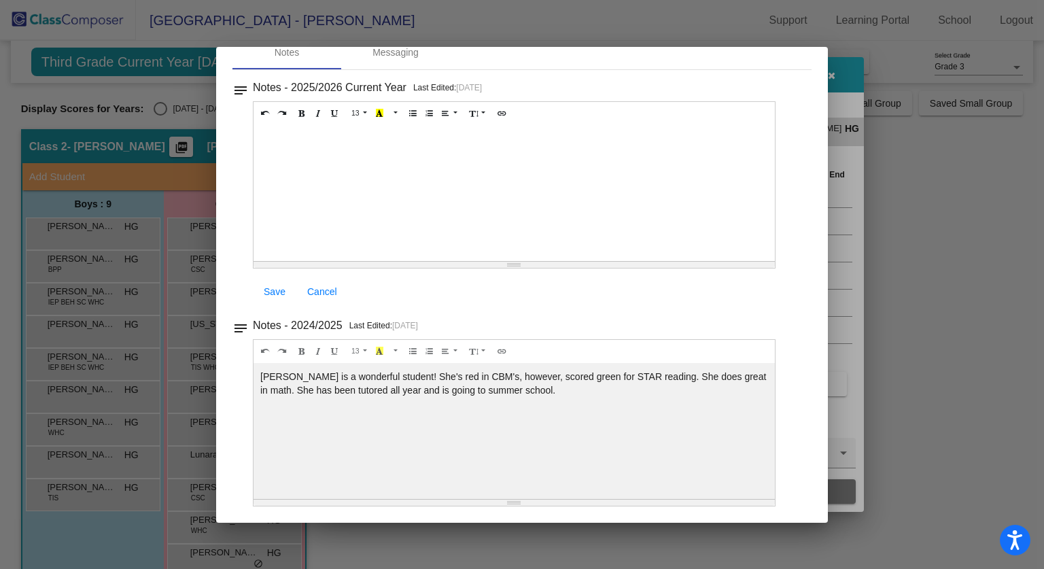
click at [859, 52] on div at bounding box center [522, 284] width 1044 height 569
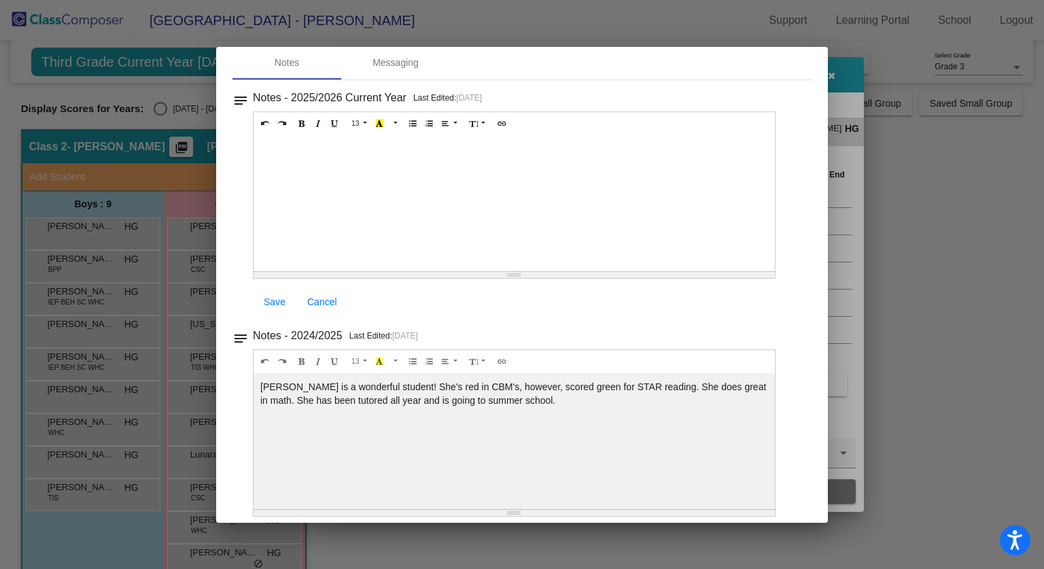
click at [800, 23] on div at bounding box center [522, 284] width 1044 height 569
click at [807, 63] on mat-dialog-container "Notes - [PERSON_NAME] close Notes Messaging notes Notes - 2025/2026 Current Yea…" at bounding box center [522, 285] width 612 height 476
click at [830, 88] on div at bounding box center [522, 284] width 1044 height 569
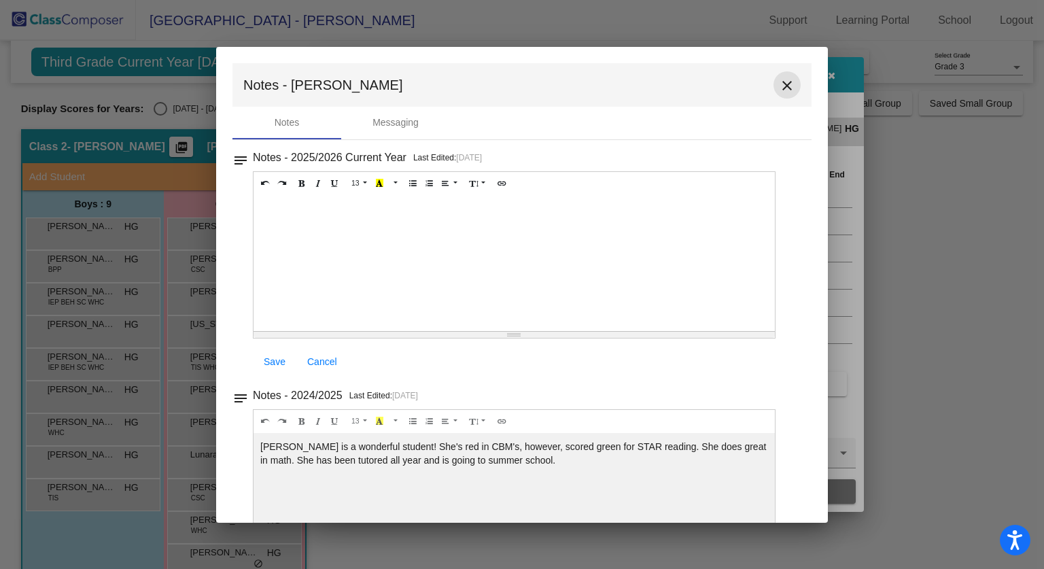
click at [774, 95] on button "close" at bounding box center [787, 84] width 27 height 27
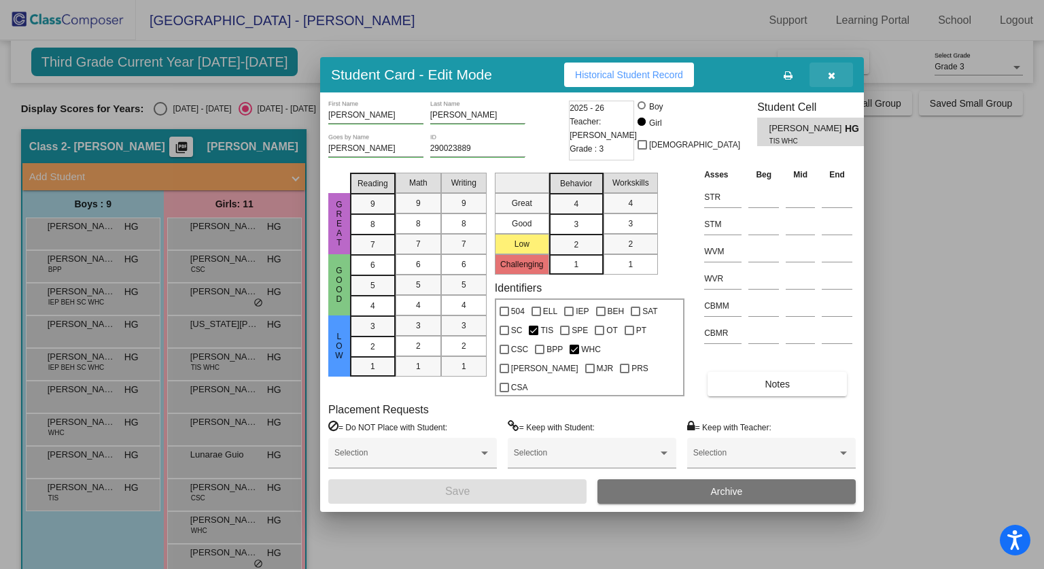
click at [832, 80] on icon "button" at bounding box center [831, 76] width 7 height 10
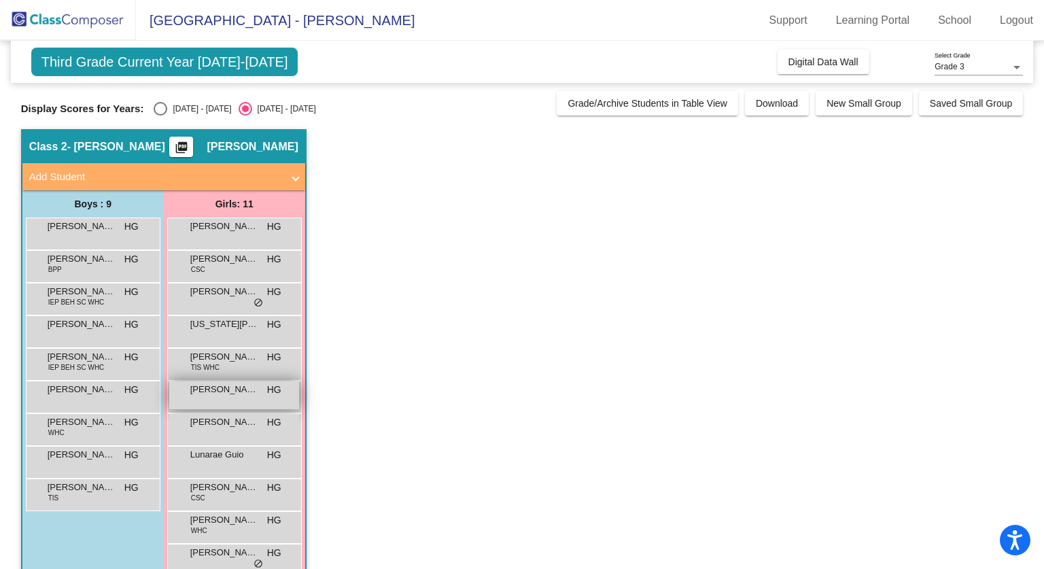
click at [258, 383] on span "[PERSON_NAME]" at bounding box center [224, 390] width 68 height 14
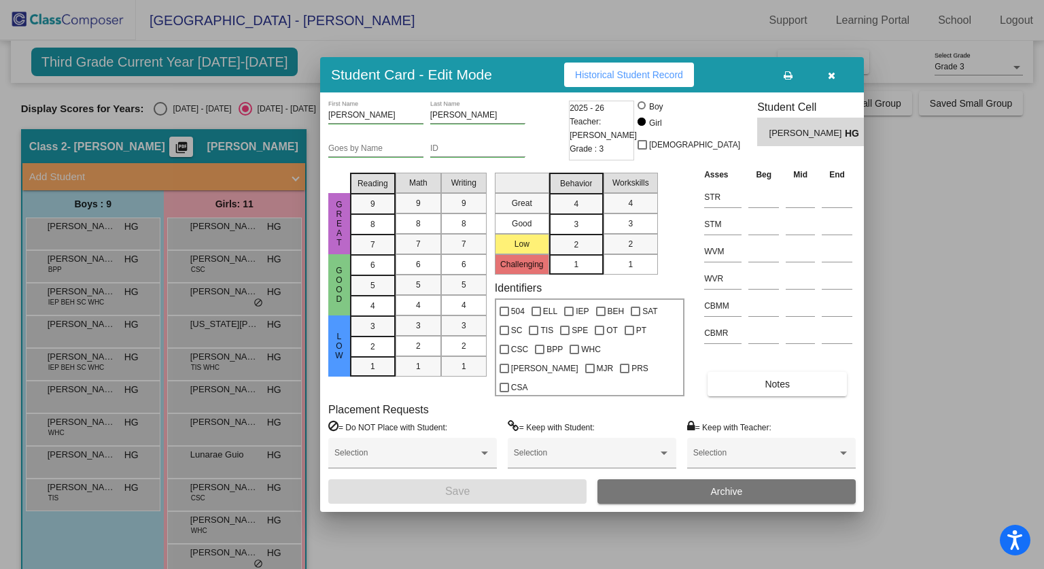
click at [778, 362] on div "Asses Beg Mid End STR STM WVM WVR CBMM CBMR Notes" at bounding box center [778, 281] width 155 height 229
click at [777, 379] on span "Notes" at bounding box center [777, 384] width 25 height 11
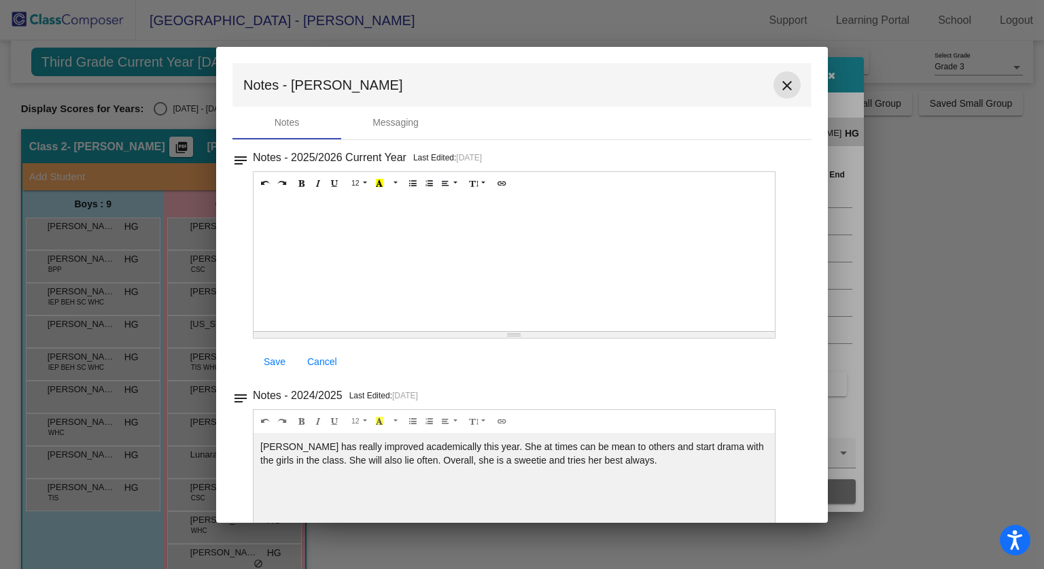
click at [785, 75] on button "close" at bounding box center [787, 84] width 27 height 27
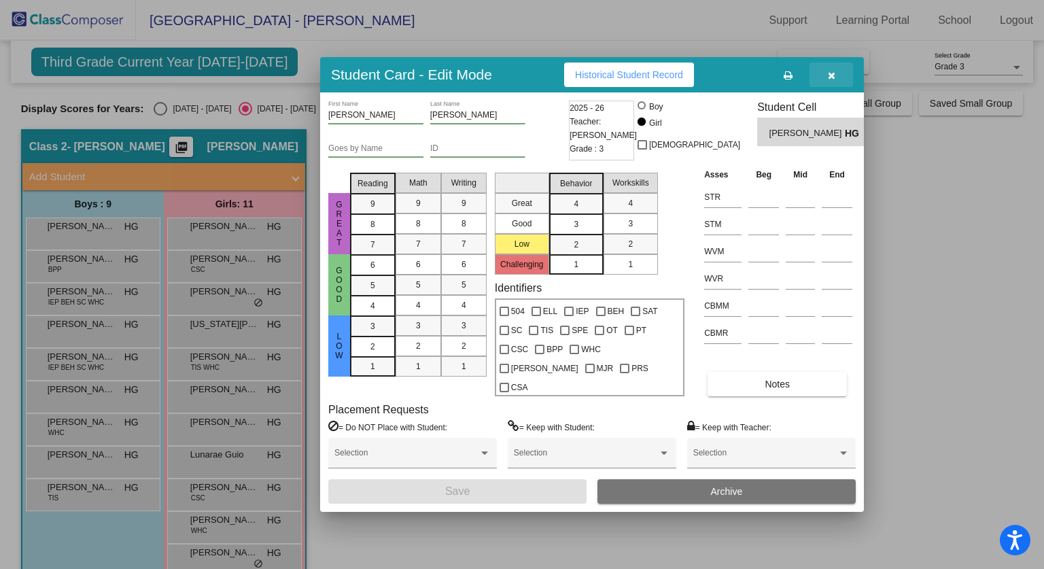
click at [836, 87] on button "button" at bounding box center [832, 75] width 44 height 24
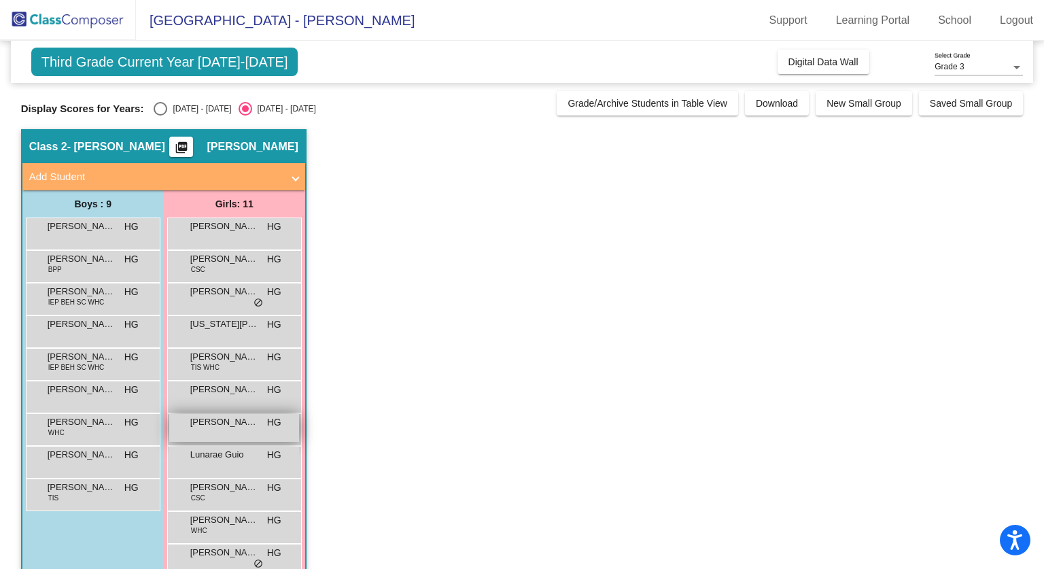
click at [221, 431] on div "[PERSON_NAME] [PERSON_NAME] HG lock do_not_disturb_alt" at bounding box center [234, 428] width 130 height 28
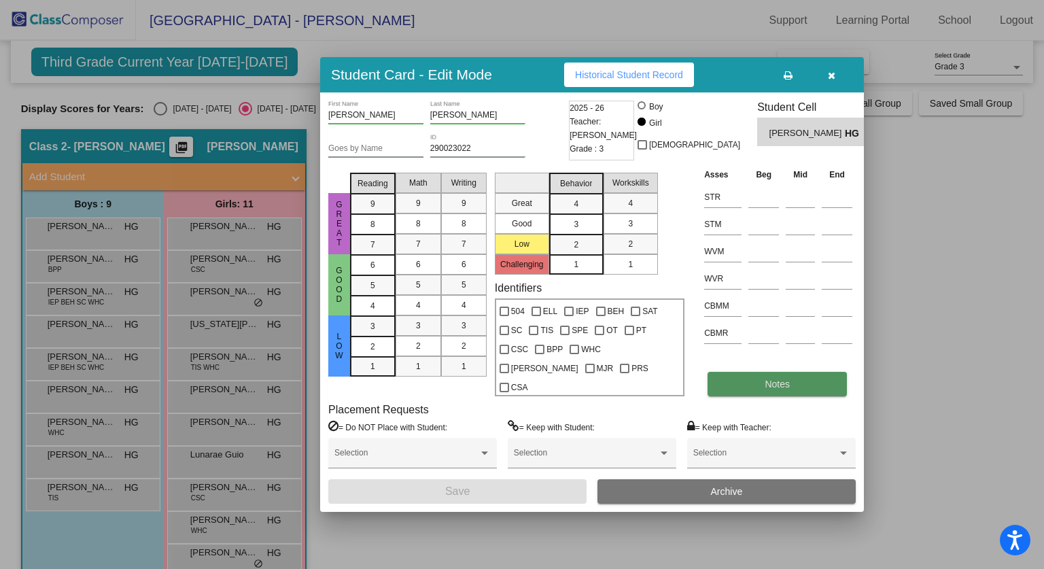
click at [742, 372] on button "Notes" at bounding box center [777, 384] width 139 height 24
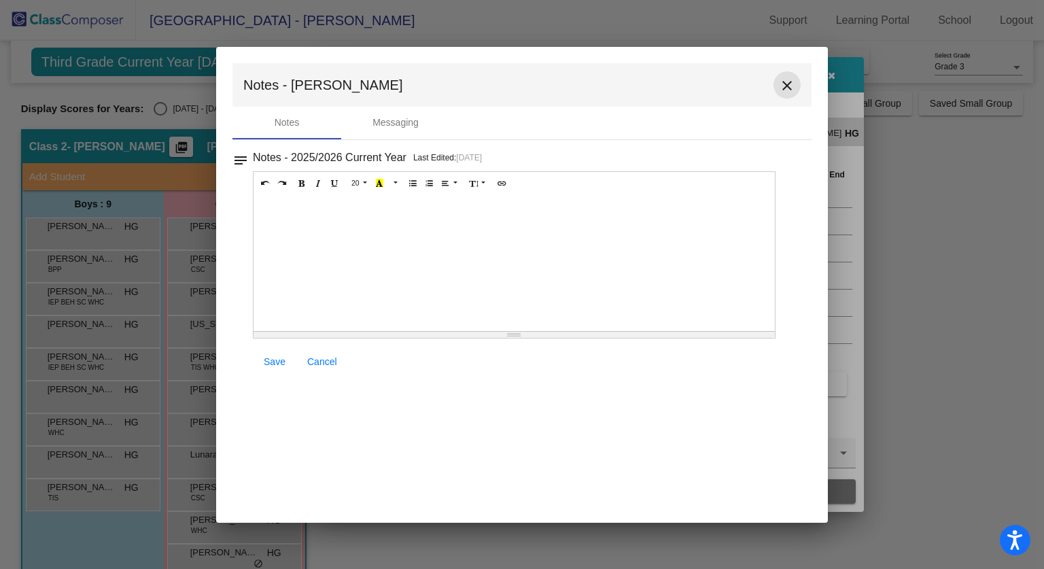
click at [785, 90] on mat-icon "close" at bounding box center [787, 86] width 16 height 16
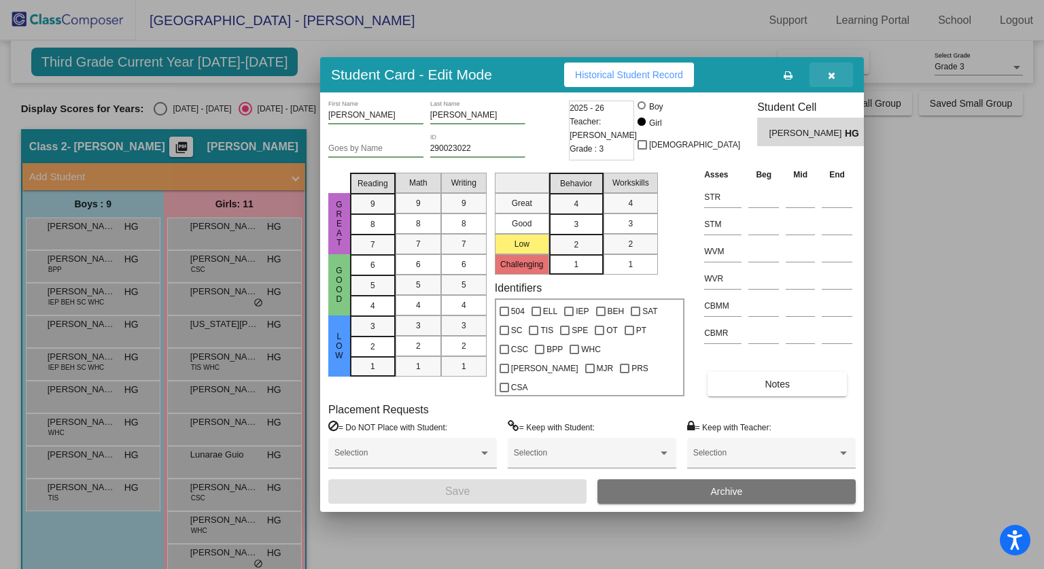
click at [835, 87] on button "button" at bounding box center [832, 75] width 44 height 24
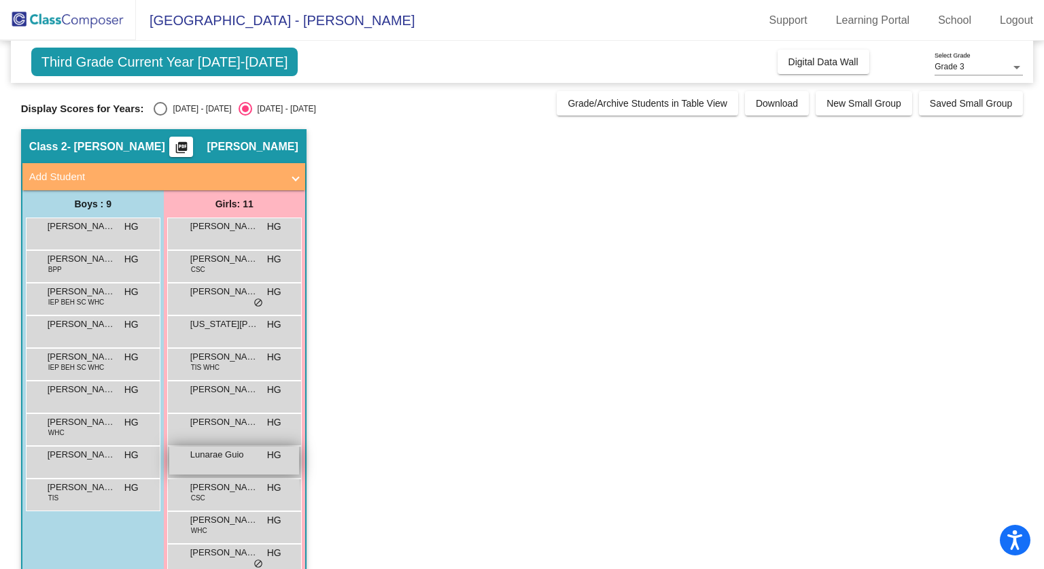
click at [237, 461] on span "Lunarae Guio" at bounding box center [224, 455] width 68 height 14
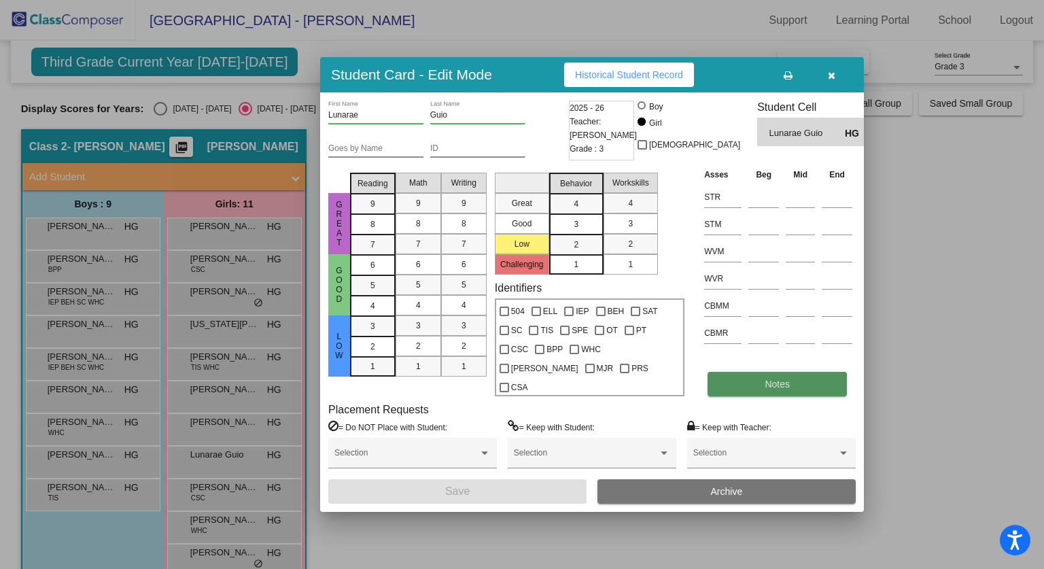
click at [734, 372] on button "Notes" at bounding box center [777, 384] width 139 height 24
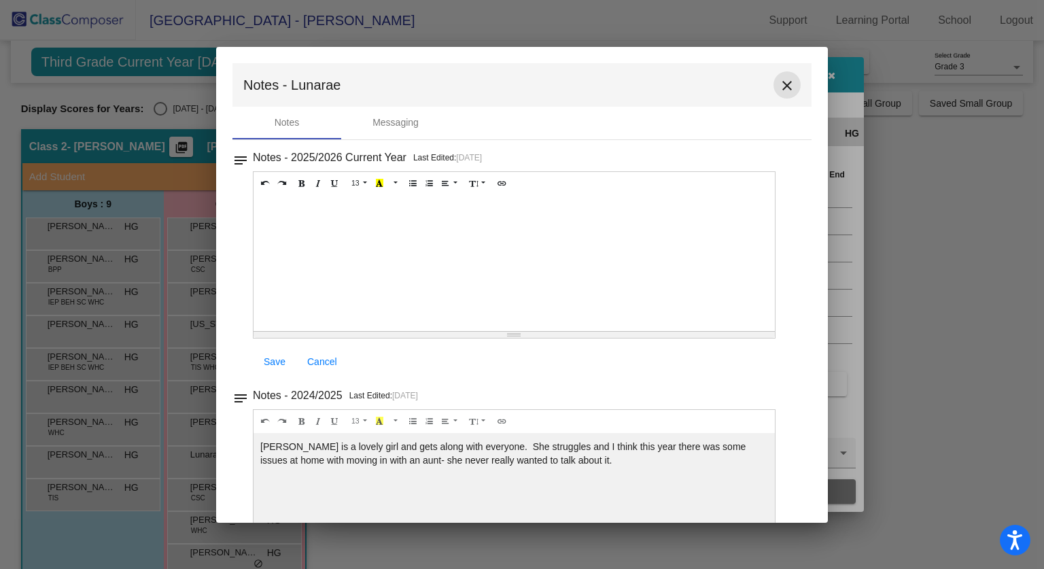
click at [784, 81] on mat-icon "close" at bounding box center [787, 86] width 16 height 16
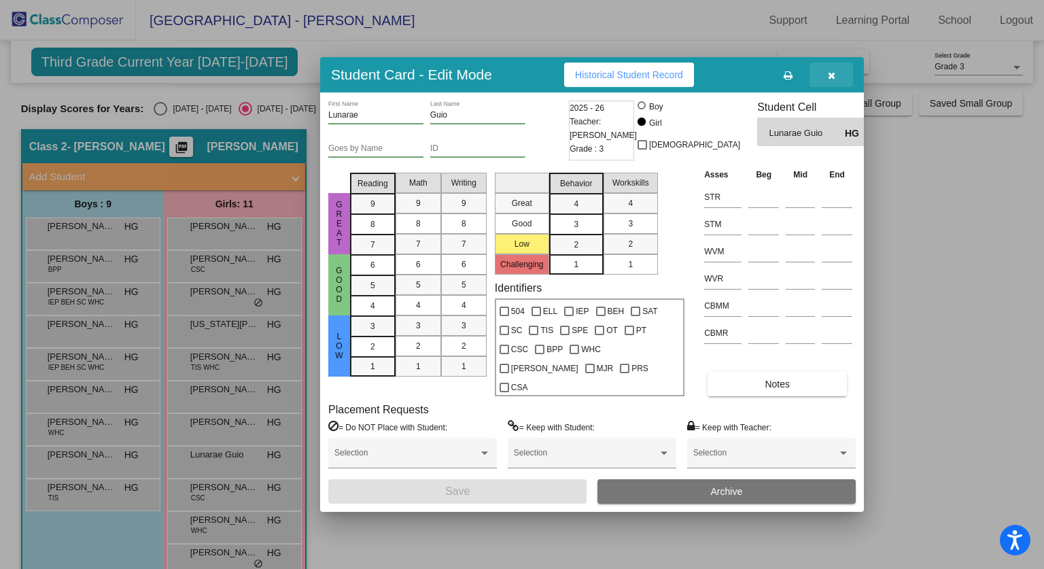
click at [847, 80] on button "button" at bounding box center [832, 75] width 44 height 24
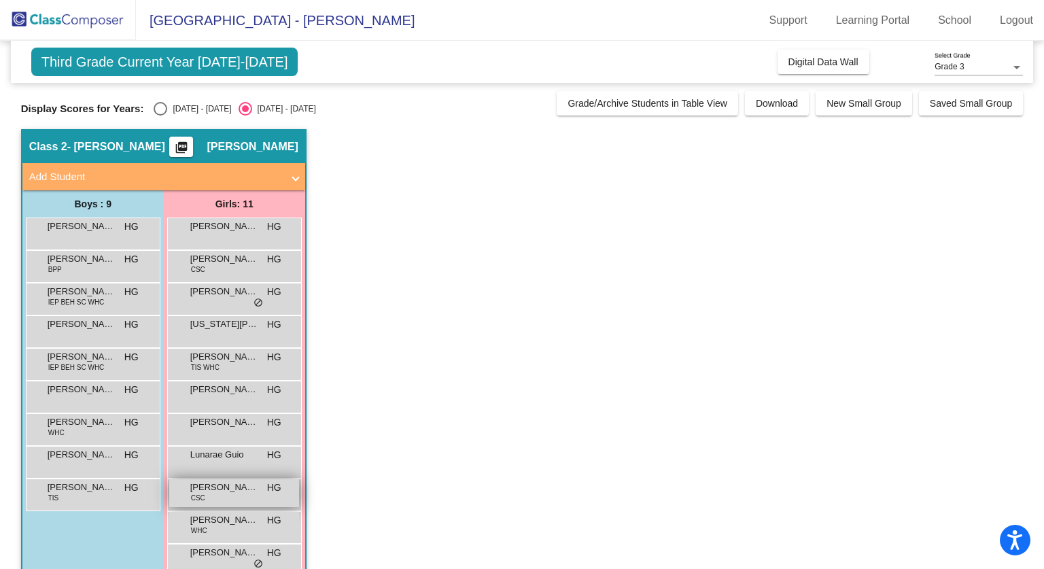
click at [216, 493] on span "[PERSON_NAME] [PERSON_NAME]" at bounding box center [224, 488] width 68 height 14
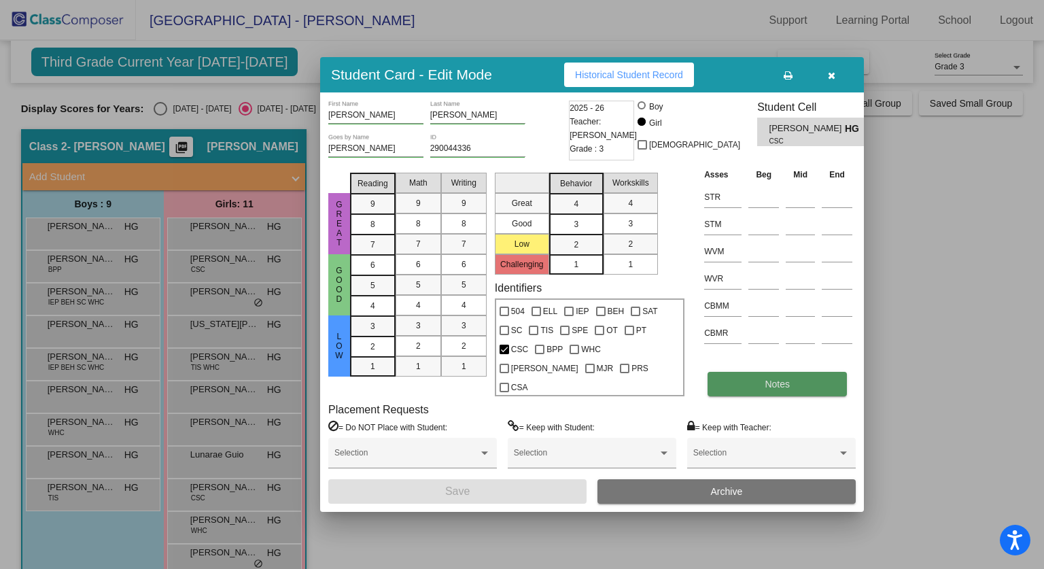
click at [762, 372] on button "Notes" at bounding box center [777, 384] width 139 height 24
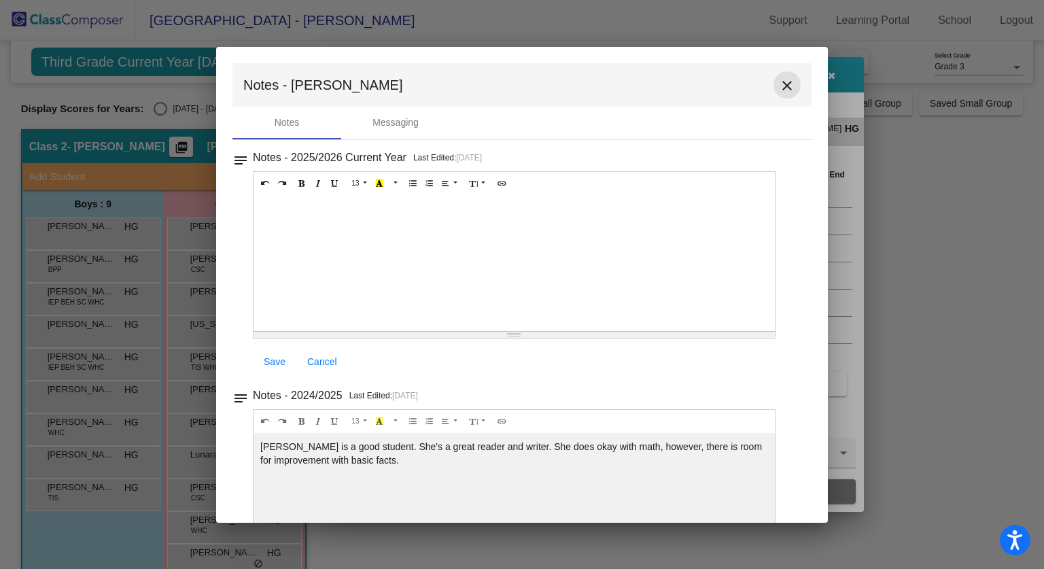
click at [782, 78] on mat-icon "close" at bounding box center [787, 86] width 16 height 16
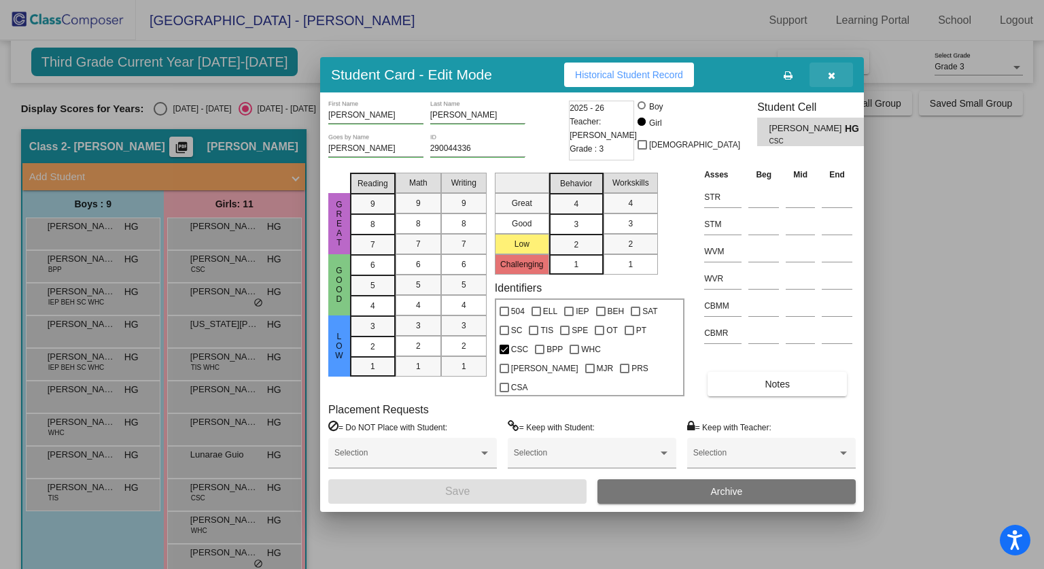
click at [819, 82] on button "button" at bounding box center [832, 75] width 44 height 24
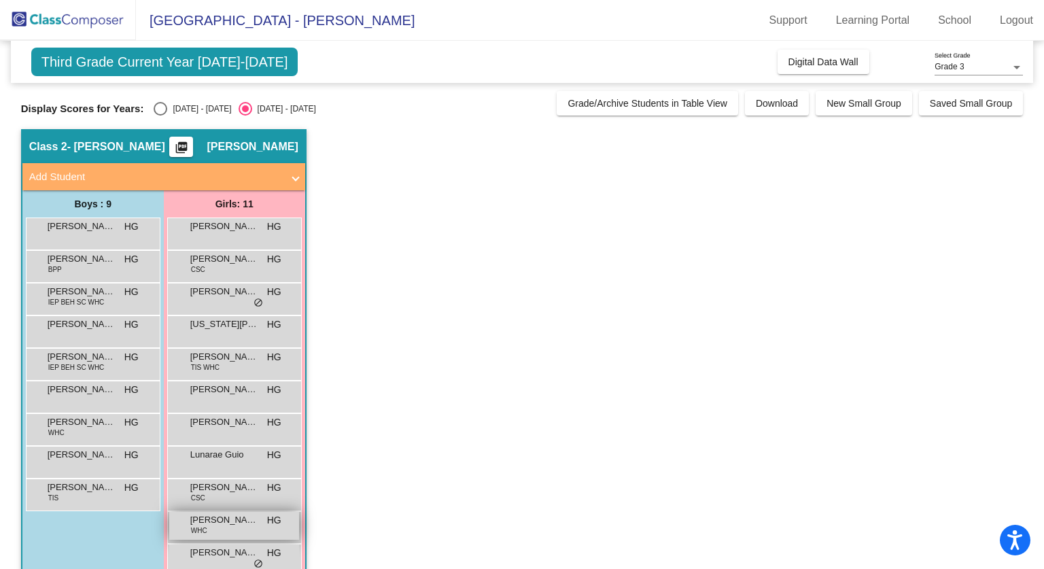
click at [226, 526] on span "[PERSON_NAME]" at bounding box center [224, 520] width 68 height 14
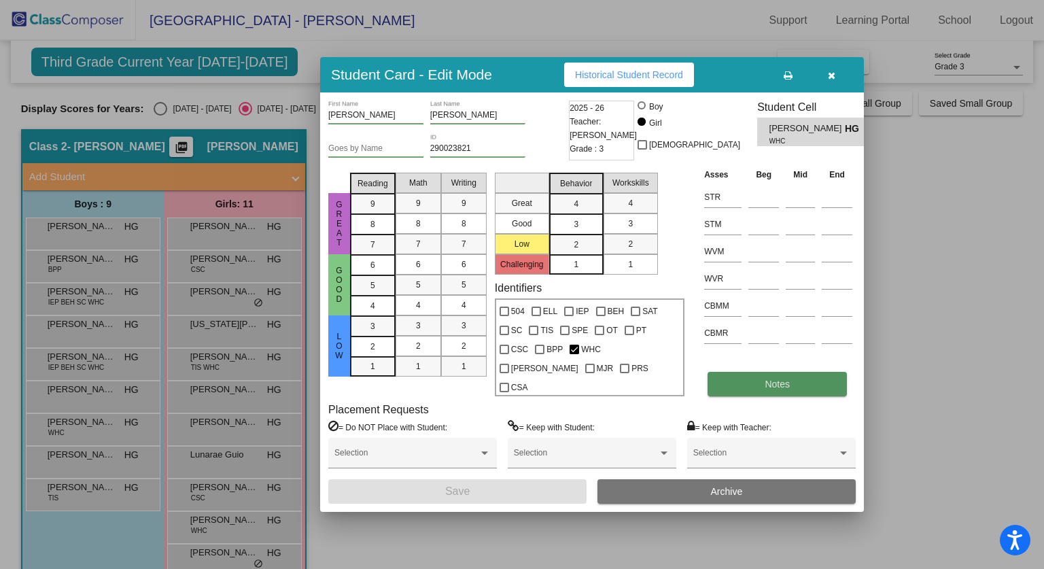
click at [715, 372] on button "Notes" at bounding box center [777, 384] width 139 height 24
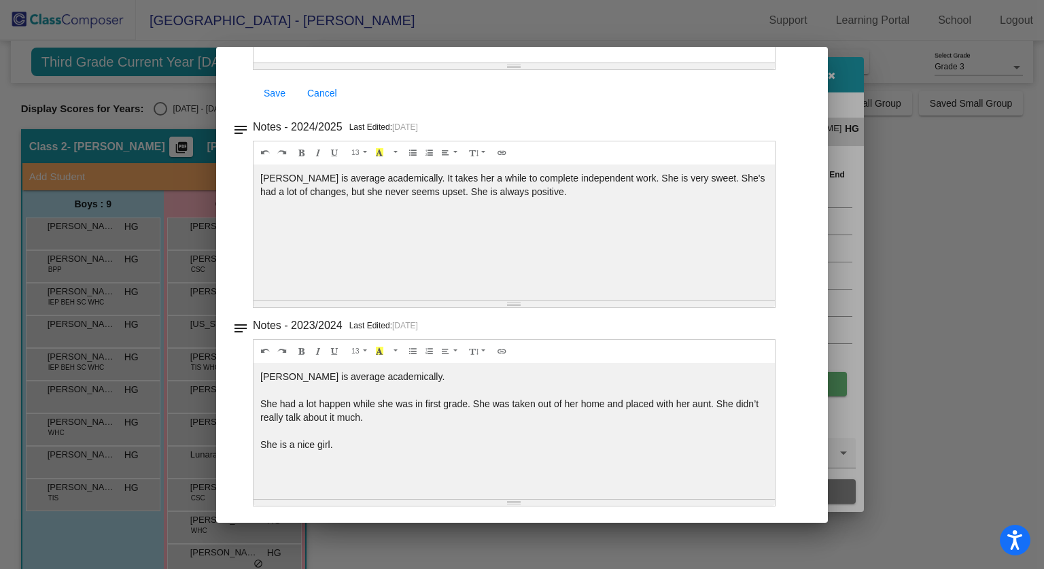
scroll to position [269, 0]
click at [880, 211] on div at bounding box center [522, 284] width 1044 height 569
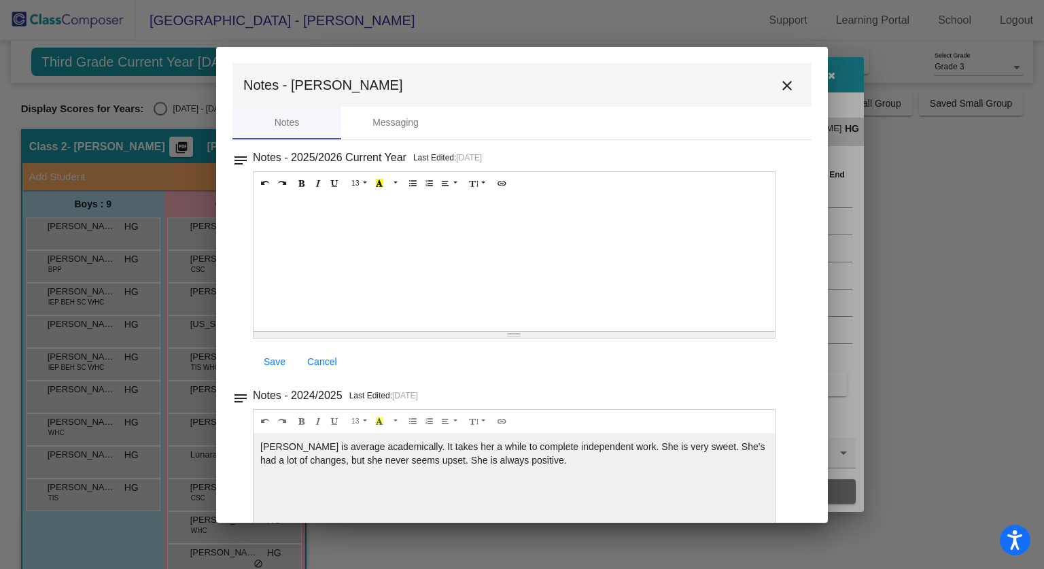
click at [783, 80] on mat-icon "close" at bounding box center [787, 86] width 16 height 16
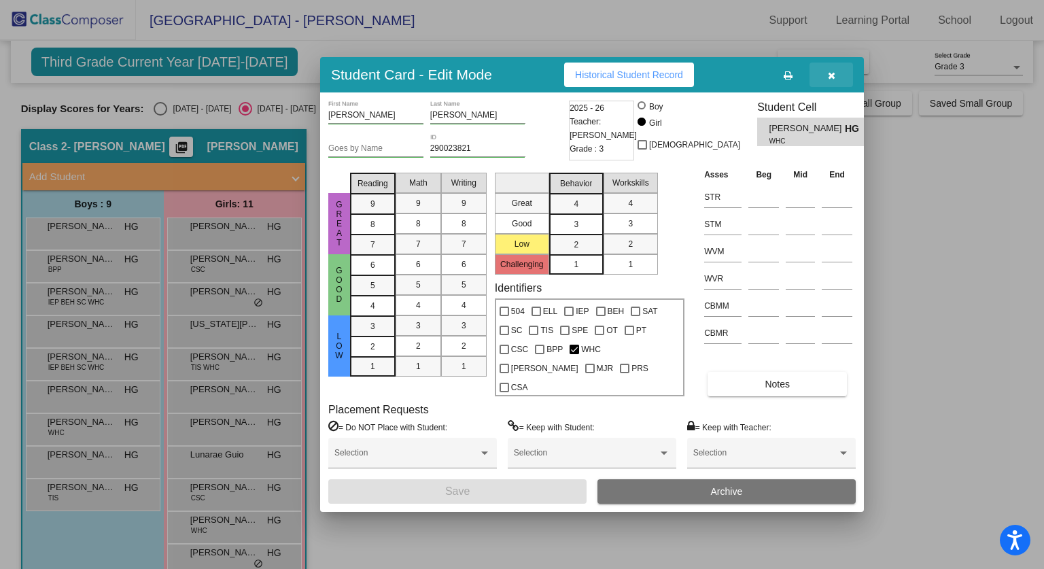
click at [829, 80] on icon "button" at bounding box center [831, 76] width 7 height 10
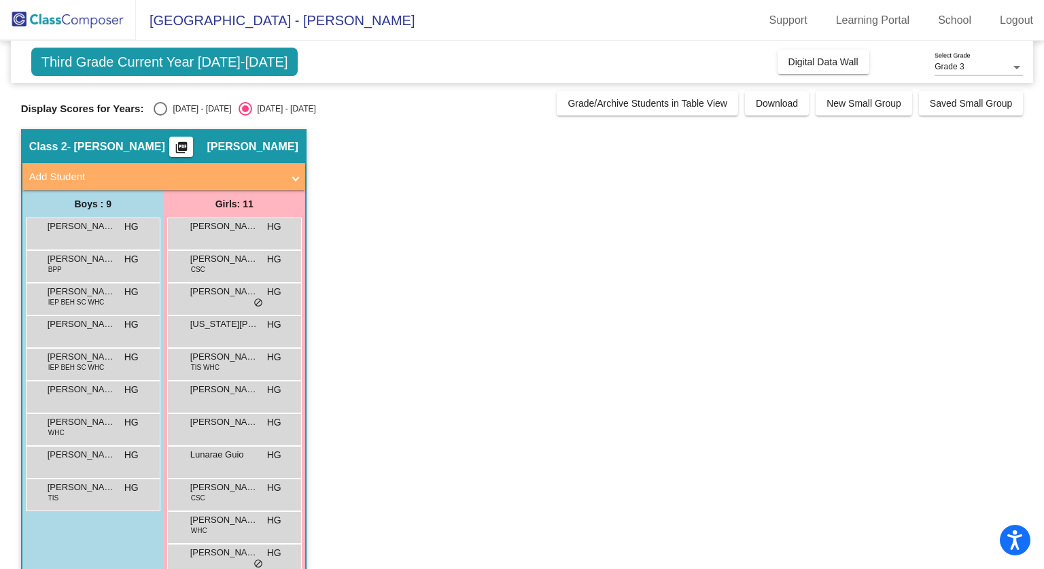
scroll to position [29, 0]
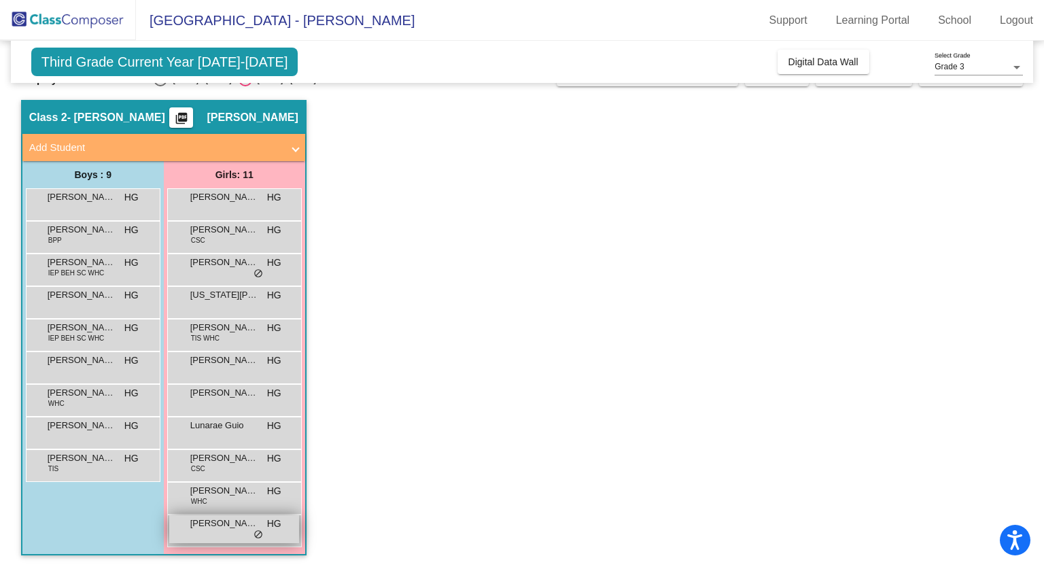
click at [205, 538] on div "[PERSON_NAME] HG lock do_not_disturb_alt" at bounding box center [234, 529] width 130 height 28
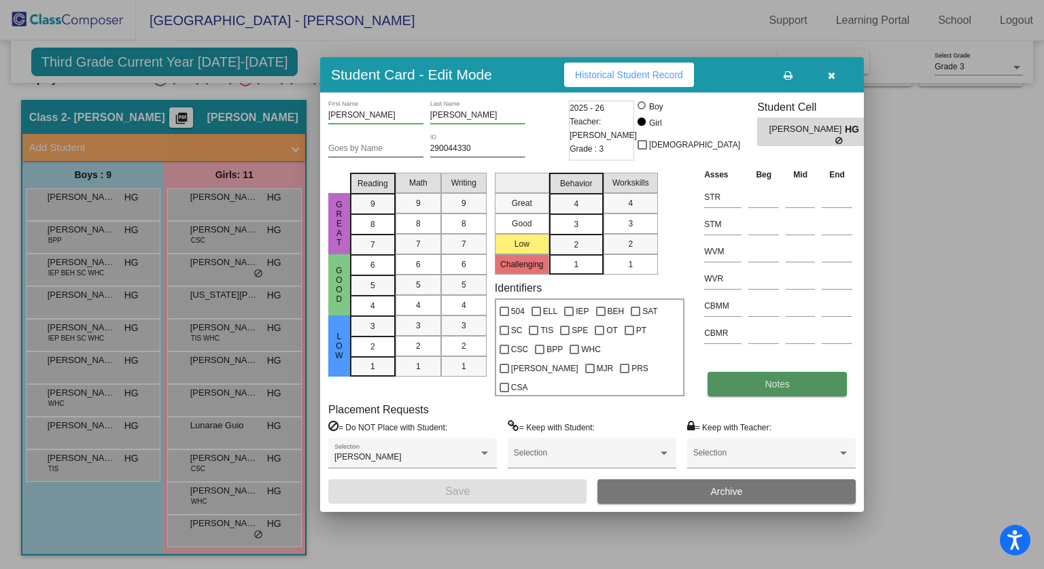
click at [737, 372] on button "Notes" at bounding box center [777, 384] width 139 height 24
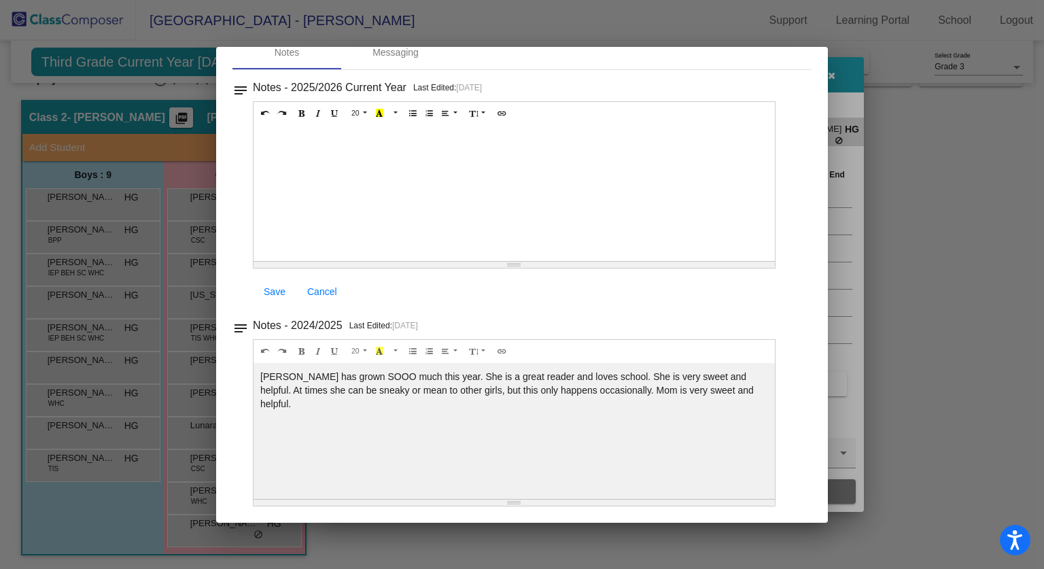
scroll to position [0, 0]
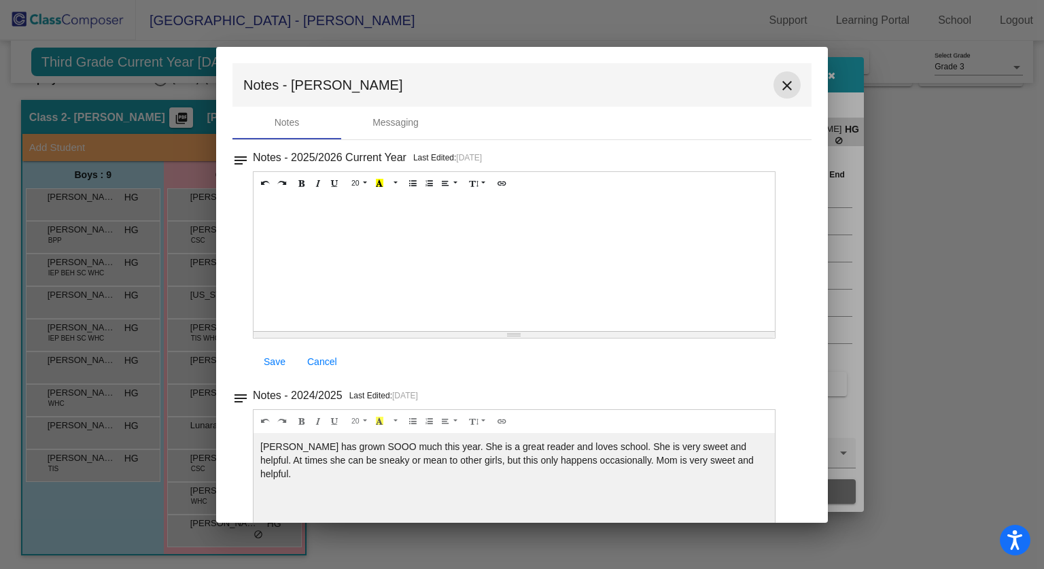
click at [781, 90] on mat-icon "close" at bounding box center [787, 86] width 16 height 16
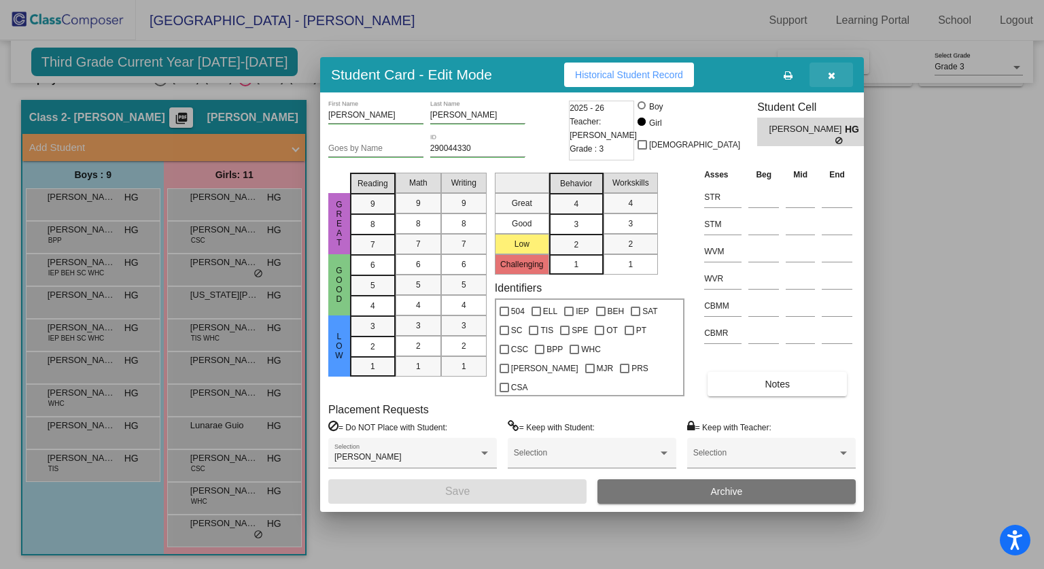
click at [838, 82] on button "button" at bounding box center [832, 75] width 44 height 24
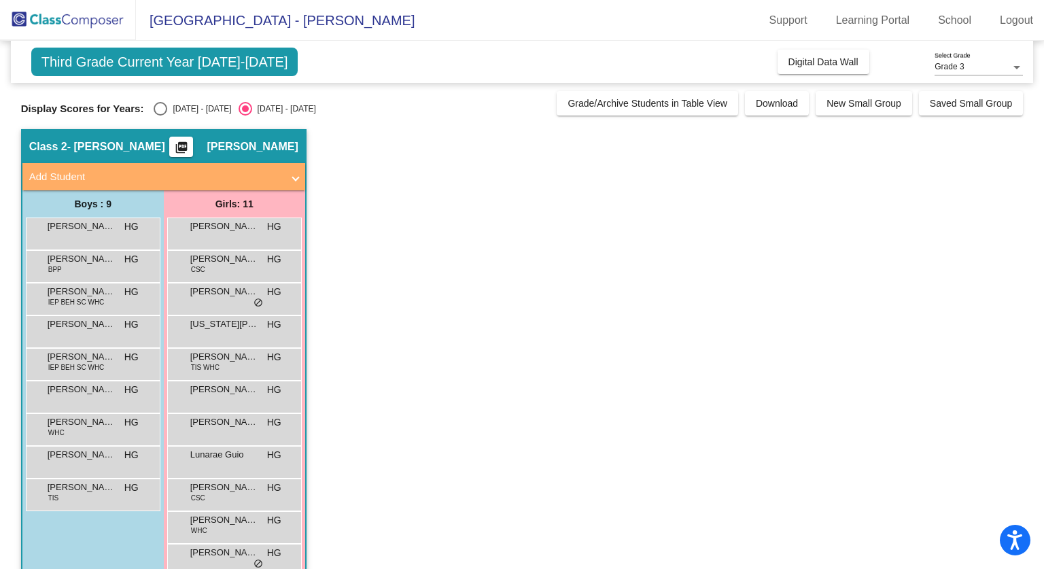
click at [80, 315] on div "[PERSON_NAME] IEP BEH SC WHC HG lock do_not_disturb_alt" at bounding box center [93, 299] width 135 height 33
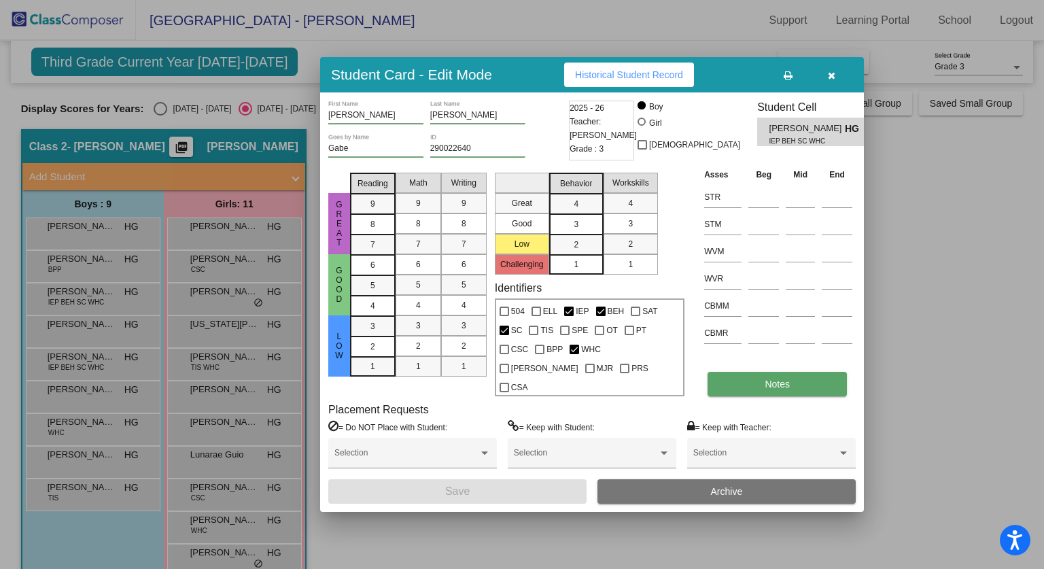
click at [783, 379] on span "Notes" at bounding box center [777, 384] width 25 height 11
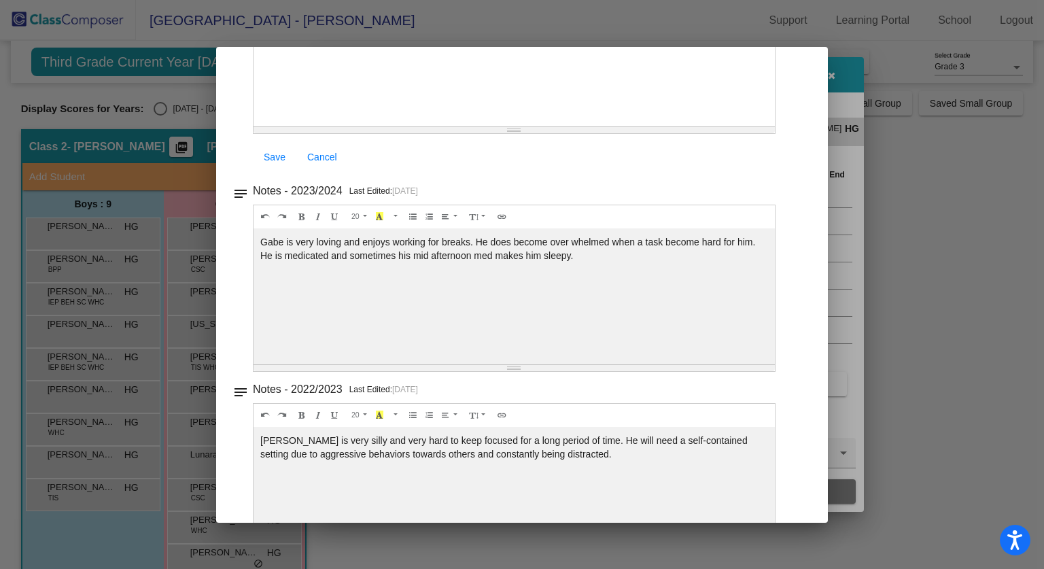
scroll to position [269, 0]
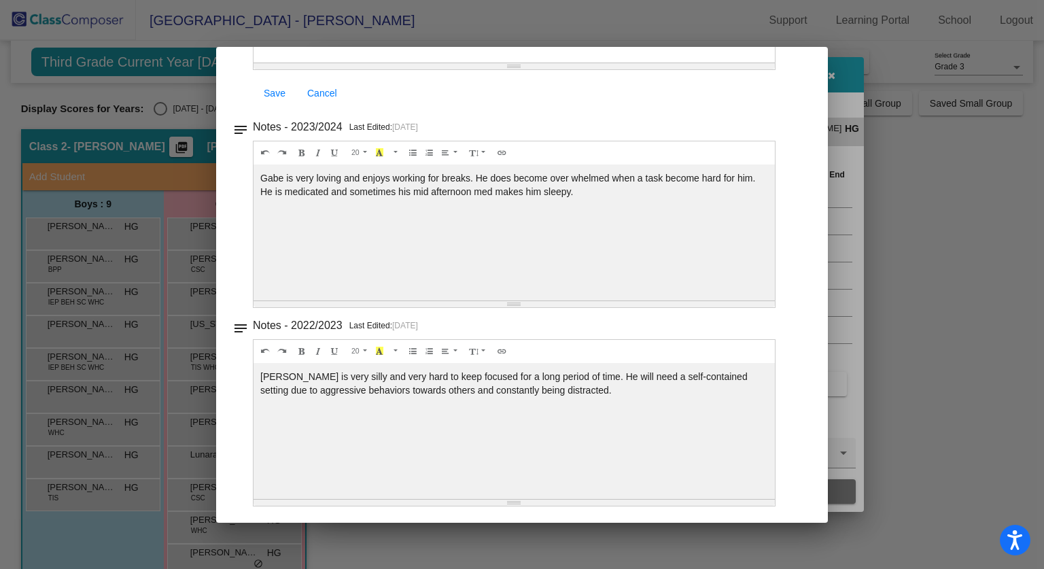
click at [865, 205] on div at bounding box center [522, 284] width 1044 height 569
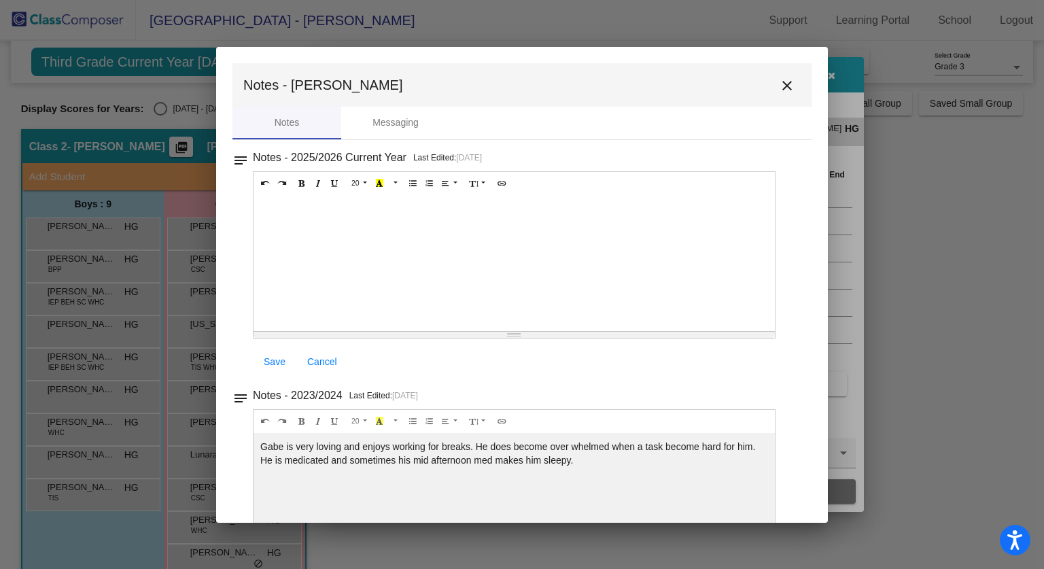
click at [787, 79] on mat-icon "close" at bounding box center [787, 86] width 16 height 16
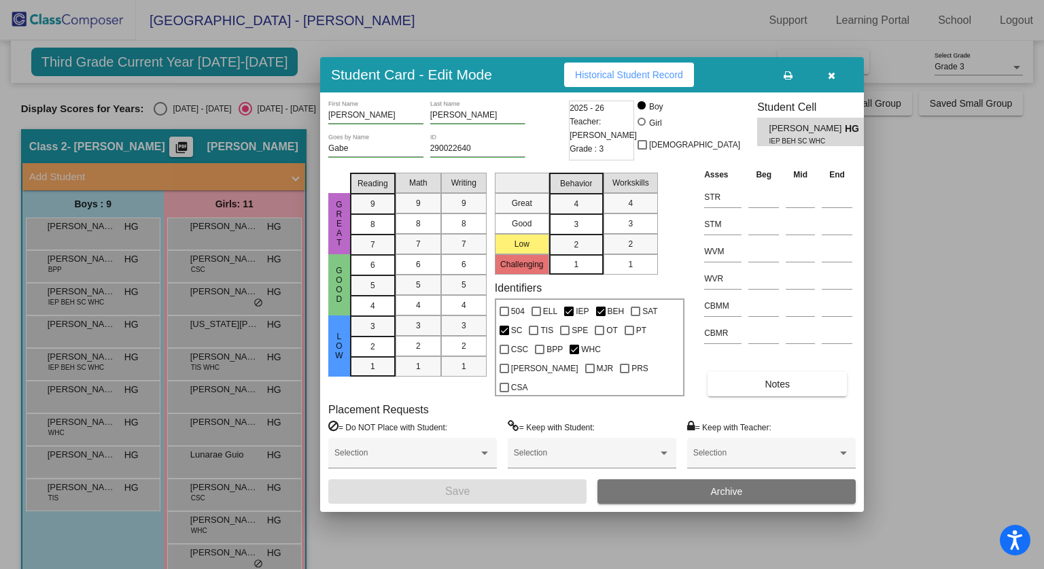
click at [828, 80] on icon "button" at bounding box center [831, 76] width 7 height 10
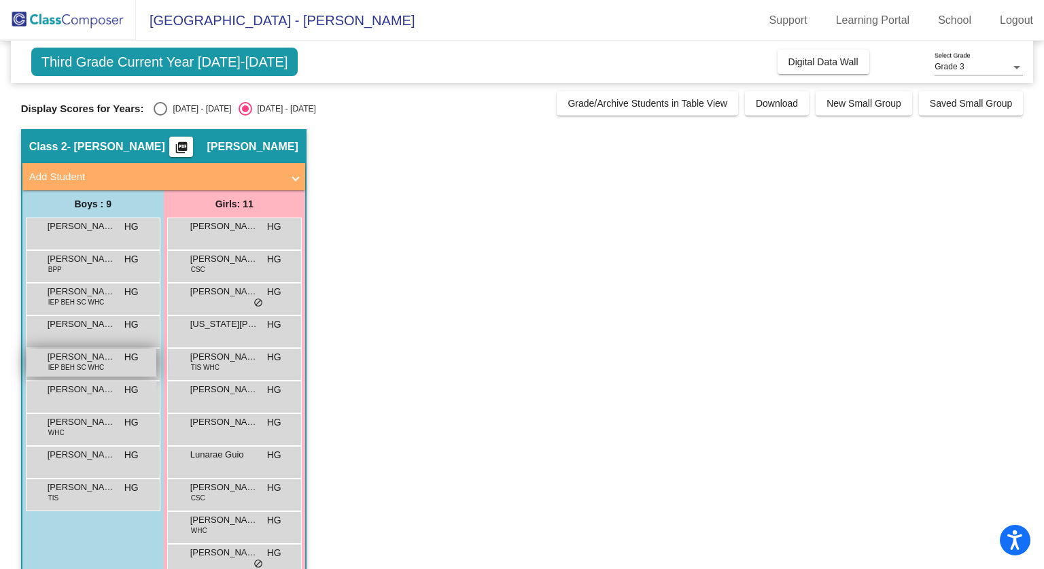
click at [115, 368] on div "[PERSON_NAME] IEP BEH SC WHC HG lock do_not_disturb_alt" at bounding box center [92, 363] width 130 height 28
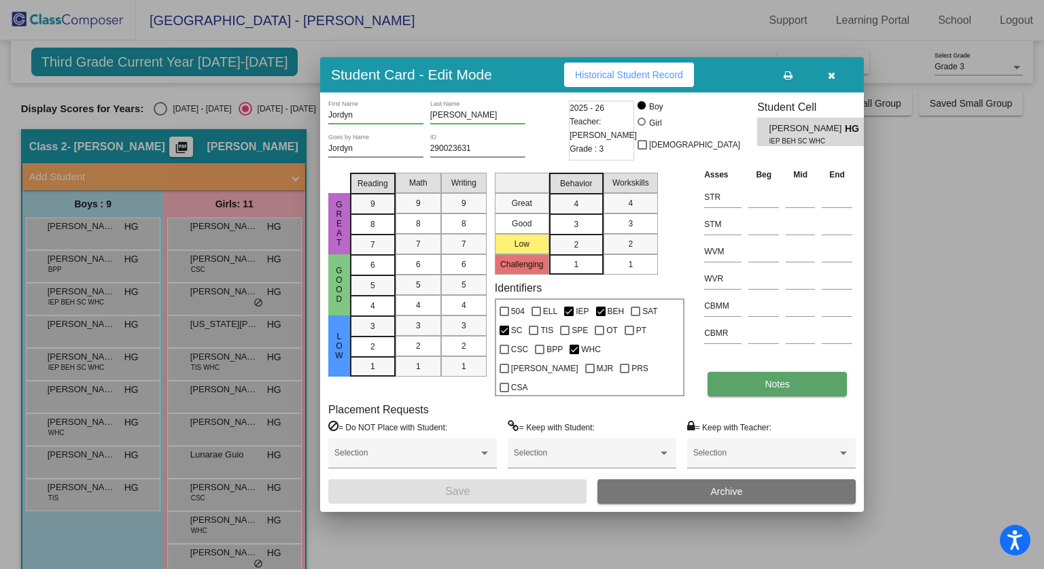
click at [751, 372] on button "Notes" at bounding box center [777, 384] width 139 height 24
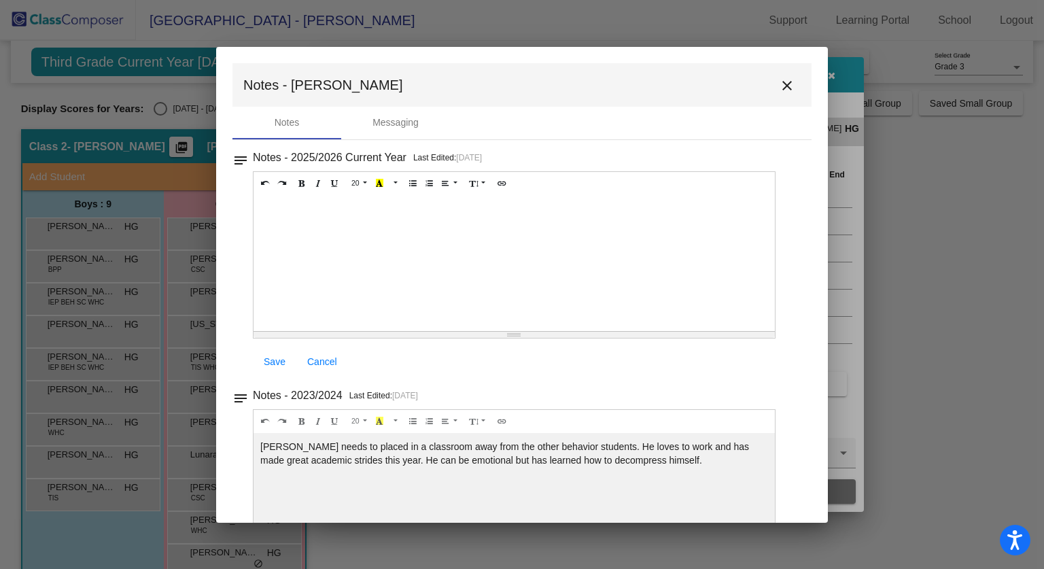
click at [781, 89] on mat-icon "close" at bounding box center [787, 86] width 16 height 16
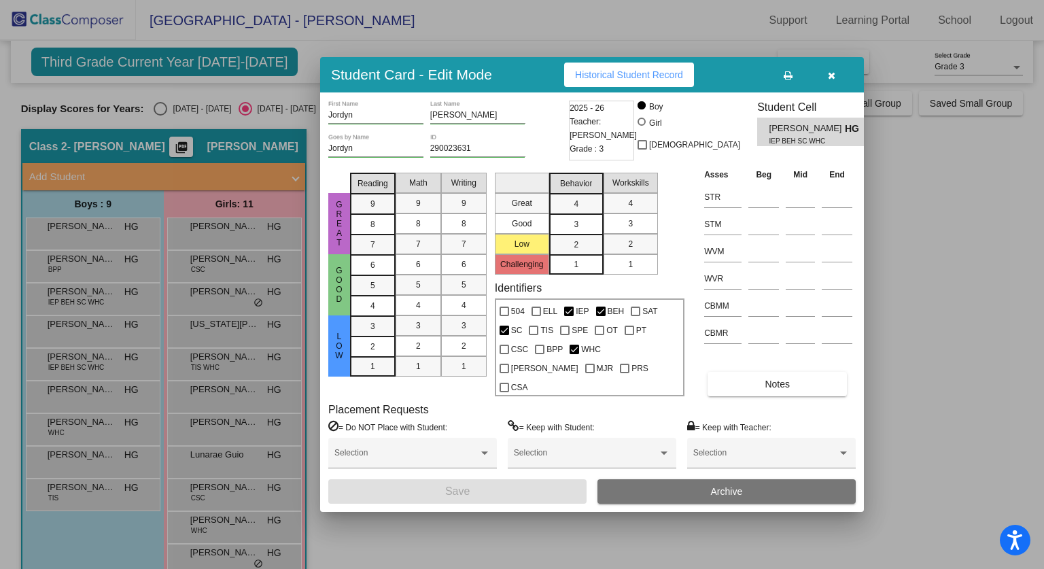
click at [859, 83] on div "Student Card - Edit Mode Historical Student Record" at bounding box center [592, 74] width 544 height 35
click at [835, 80] on icon "button" at bounding box center [831, 76] width 7 height 10
